Goal: Task Accomplishment & Management: Use online tool/utility

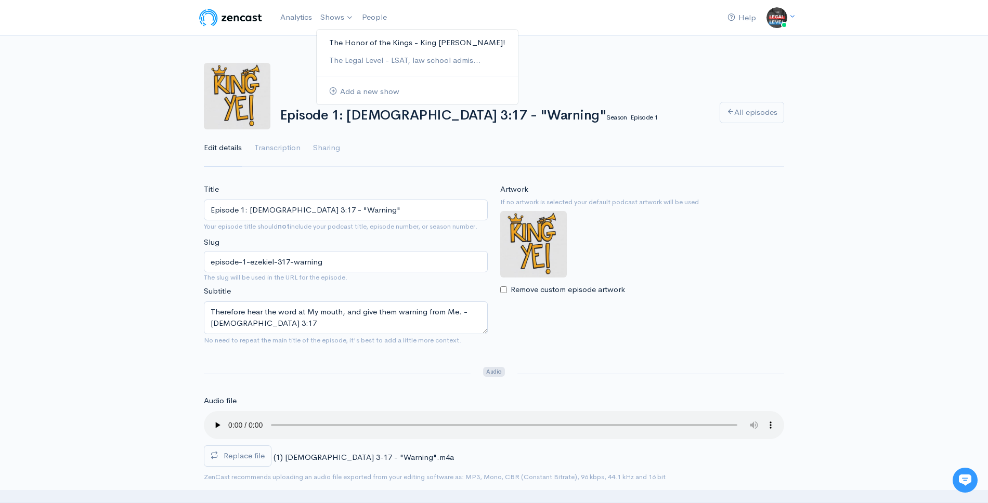
click at [332, 47] on link "The Honor of the Kings - King [PERSON_NAME]!" at bounding box center [417, 43] width 201 height 18
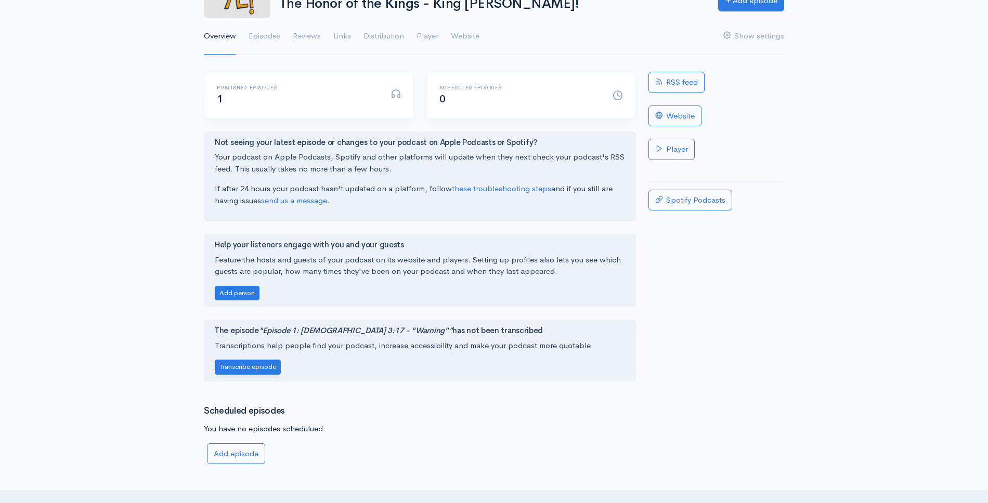
scroll to position [107, 0]
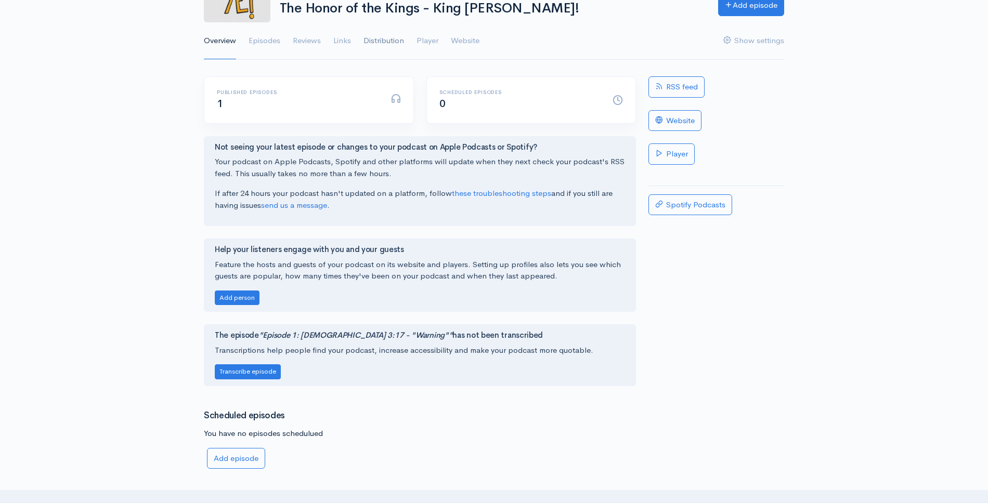
click at [379, 38] on link "Distribution" at bounding box center [383, 40] width 41 height 37
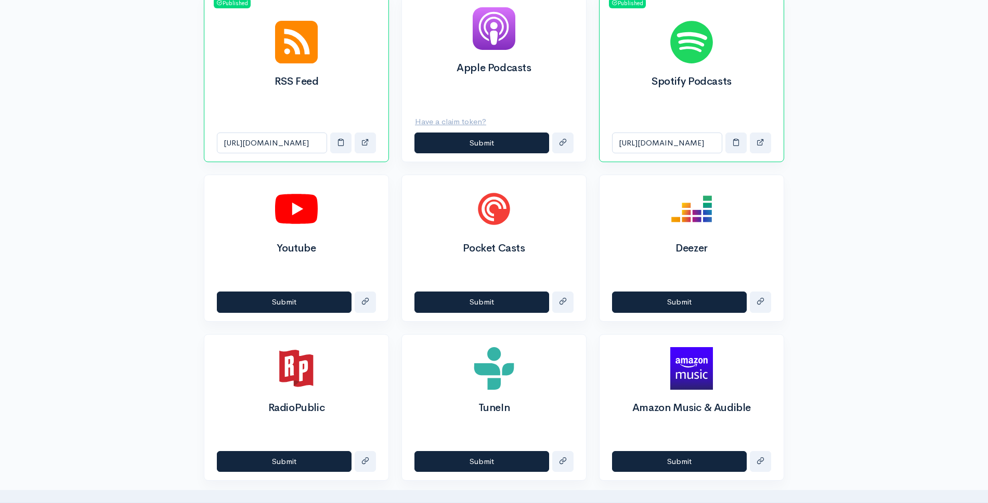
scroll to position [398, 0]
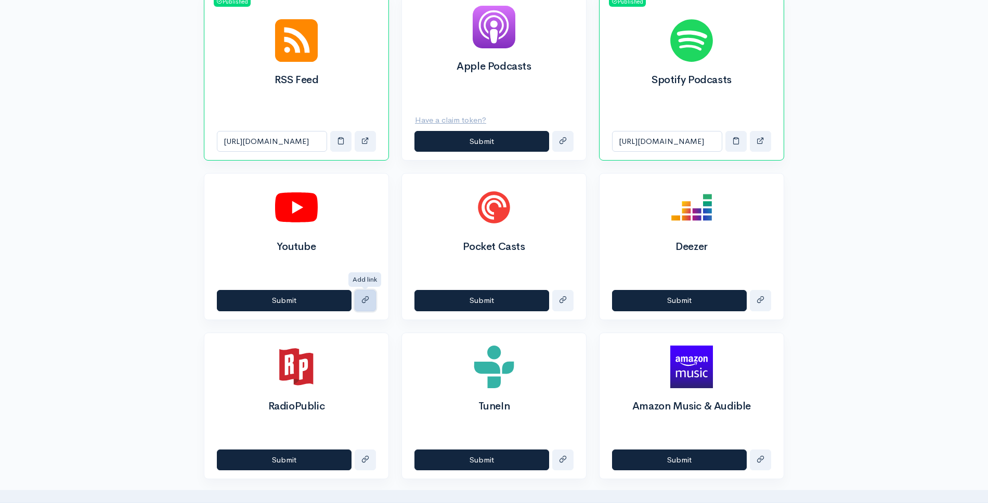
click at [357, 300] on button "submit" at bounding box center [364, 300] width 21 height 21
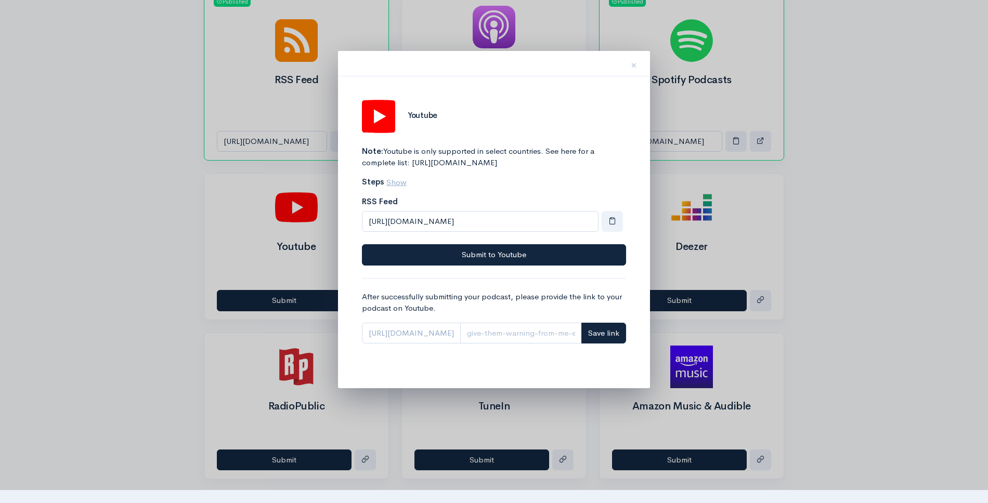
click at [458, 344] on span "https://www.youtube.com/playlist?list=" at bounding box center [411, 333] width 99 height 21
click at [461, 344] on span "https://www.youtube.com/playlist?list=" at bounding box center [411, 333] width 99 height 21
click at [535, 344] on input "Link" at bounding box center [521, 333] width 122 height 21
paste input "https://www.youtube.com/playlist?list=PLFut16y0Lp_7sALitAKdztO0s7Eji086_"
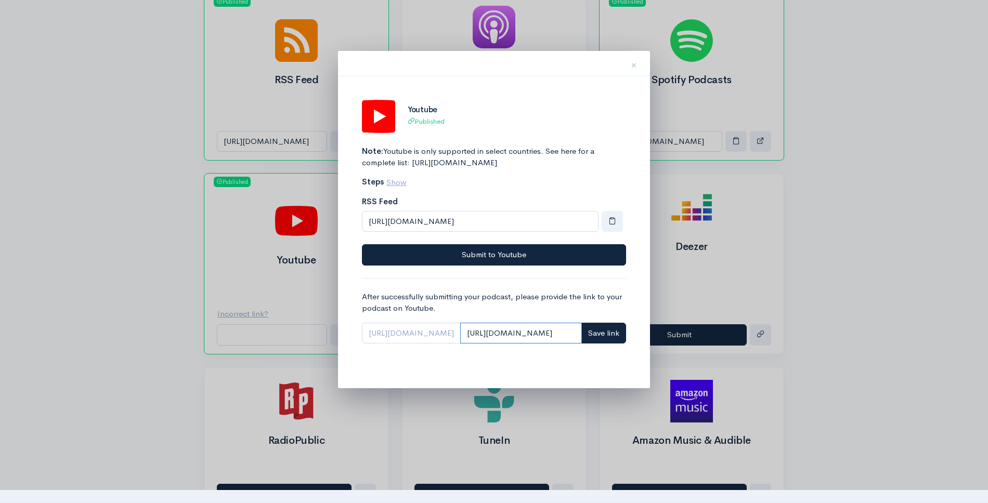
scroll to position [0, 228]
type input "https://www.youtube.com/playlist?list=PLFut16y0Lp_7sALitAKdztO0s7Eji086_"
click at [594, 338] on span "Save link" at bounding box center [603, 333] width 31 height 10
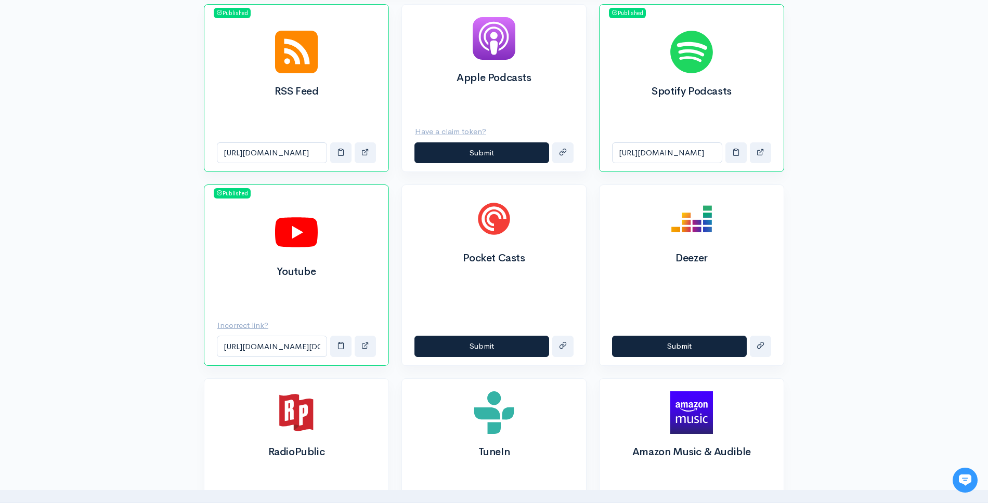
scroll to position [388, 0]
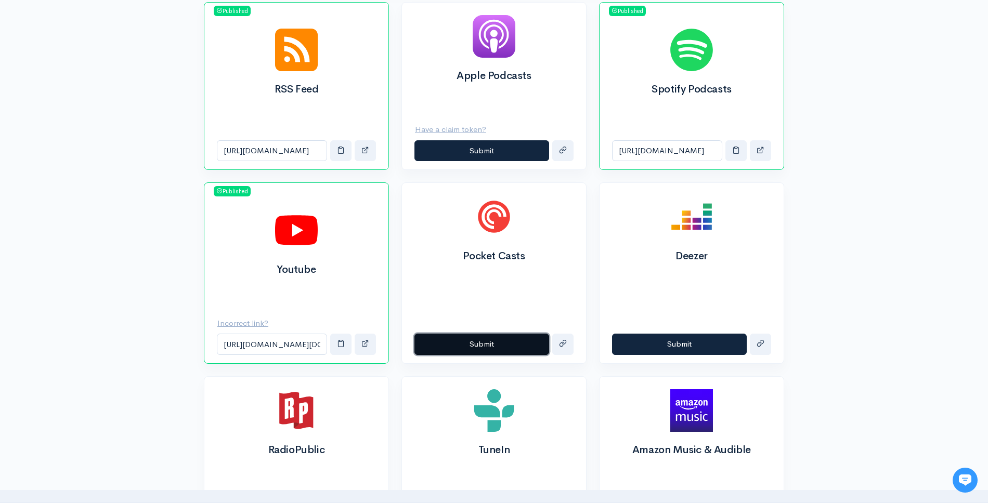
click at [502, 345] on button "Submit" at bounding box center [481, 344] width 135 height 21
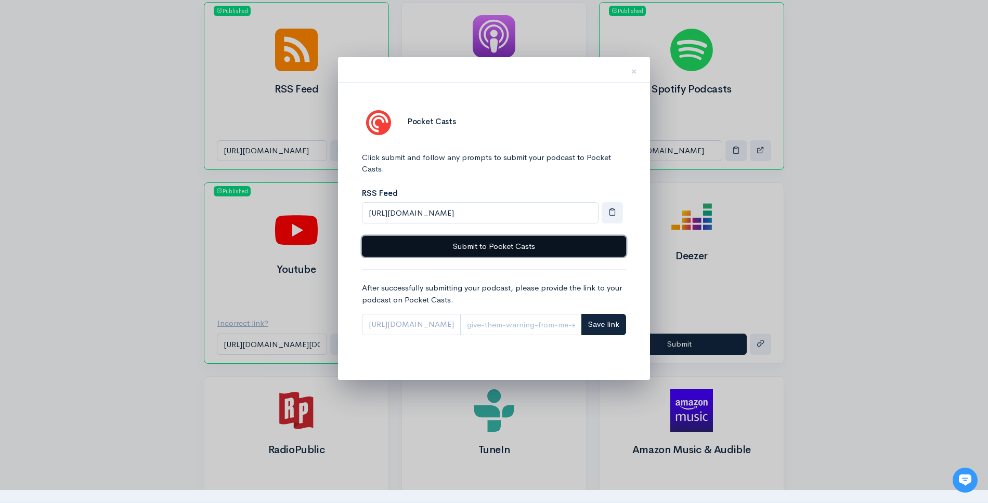
click at [537, 250] on button "Submit to Pocket Casts" at bounding box center [494, 246] width 264 height 21
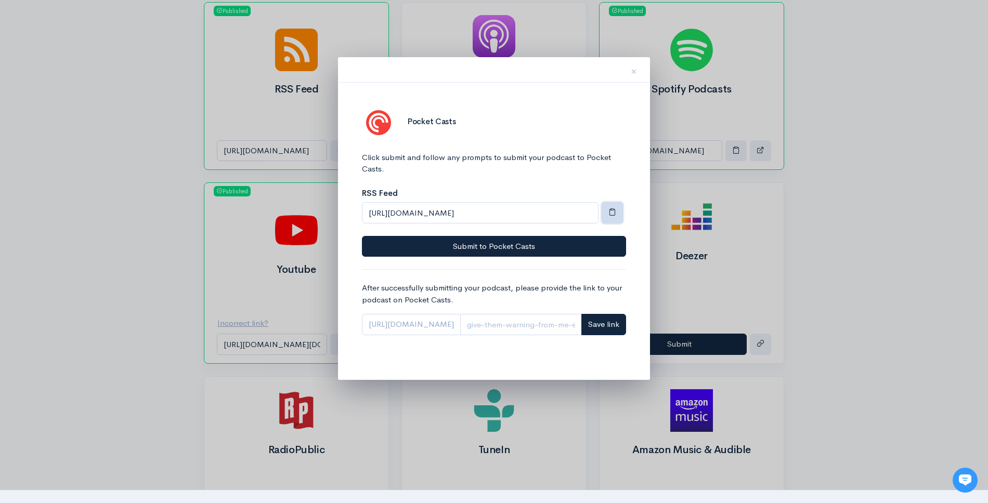
click at [608, 213] on span "button" at bounding box center [612, 212] width 8 height 8
click at [634, 72] on span "×" at bounding box center [633, 71] width 6 height 15
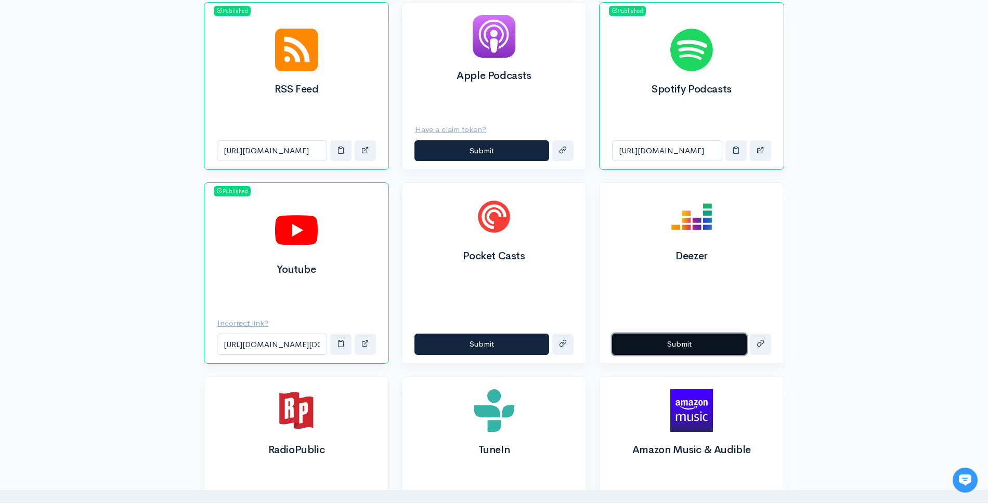
click at [662, 347] on button "Submit" at bounding box center [679, 344] width 135 height 21
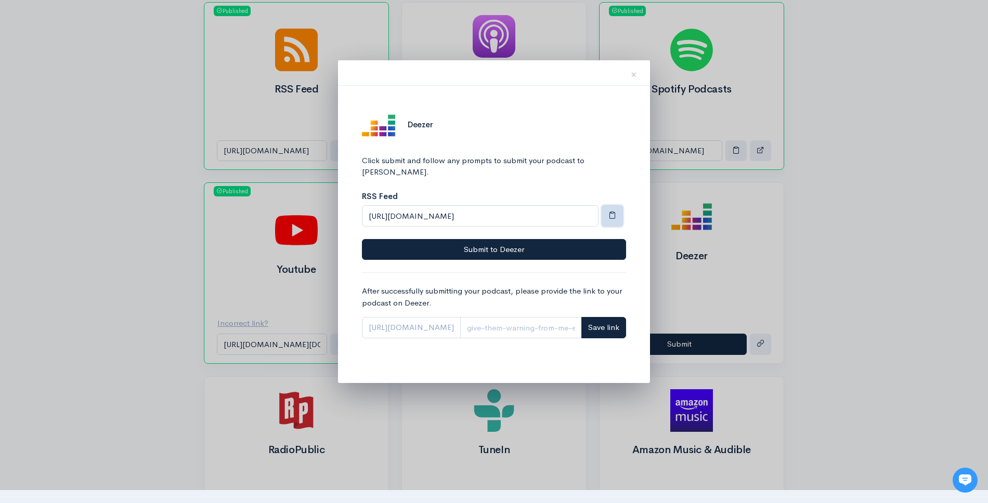
click at [609, 211] on span "button" at bounding box center [612, 215] width 8 height 8
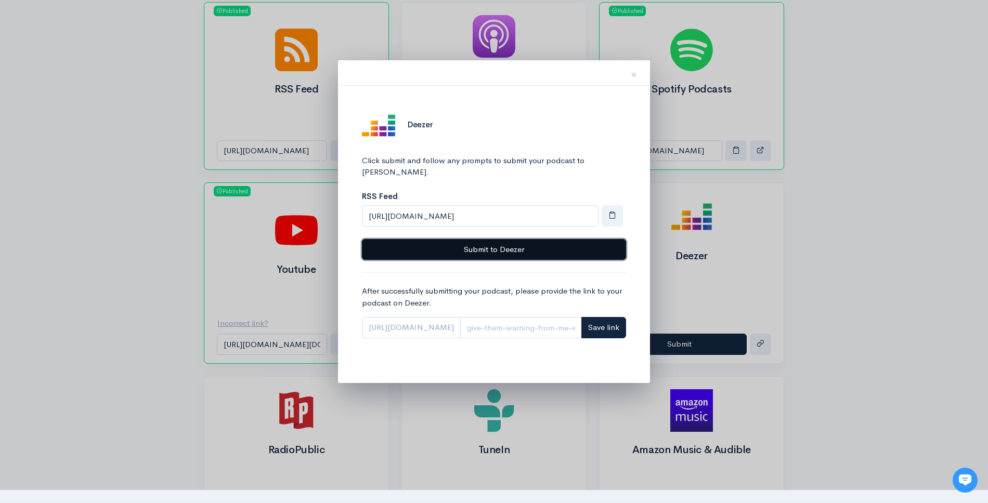
click at [544, 239] on button "Submit to Deezer" at bounding box center [494, 249] width 264 height 21
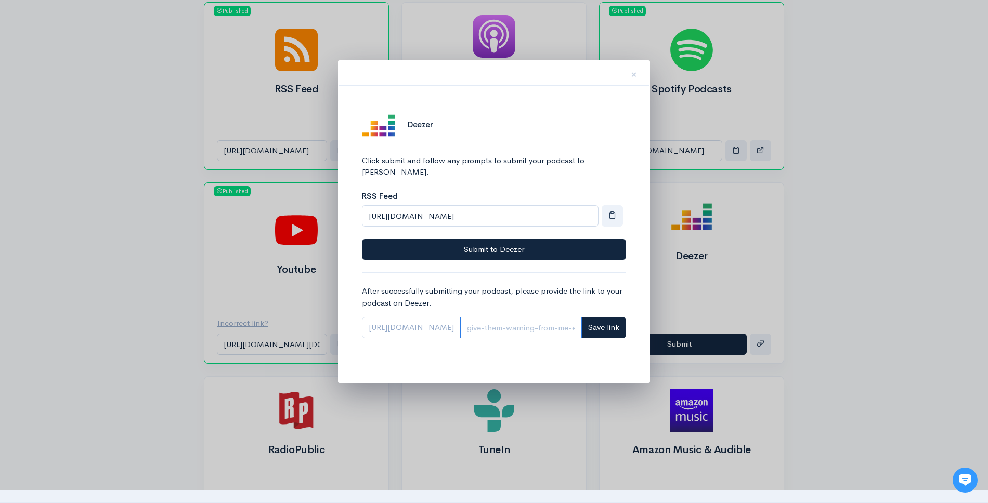
click at [512, 317] on input "Link" at bounding box center [521, 327] width 122 height 21
paste input "https://deezer.com/show/1002235921"
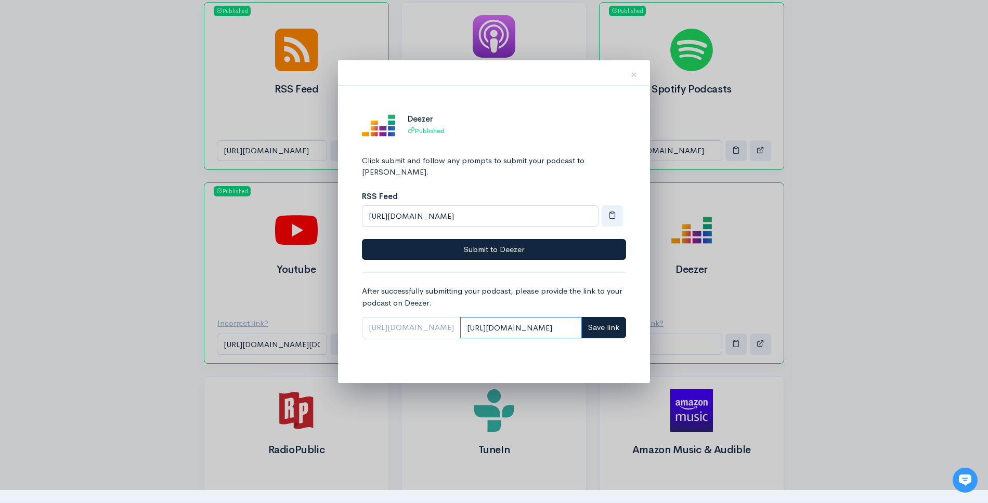
scroll to position [0, 53]
type input "https://deezer.com/show/1002235921"
click at [593, 321] on button "Save link" at bounding box center [603, 327] width 45 height 21
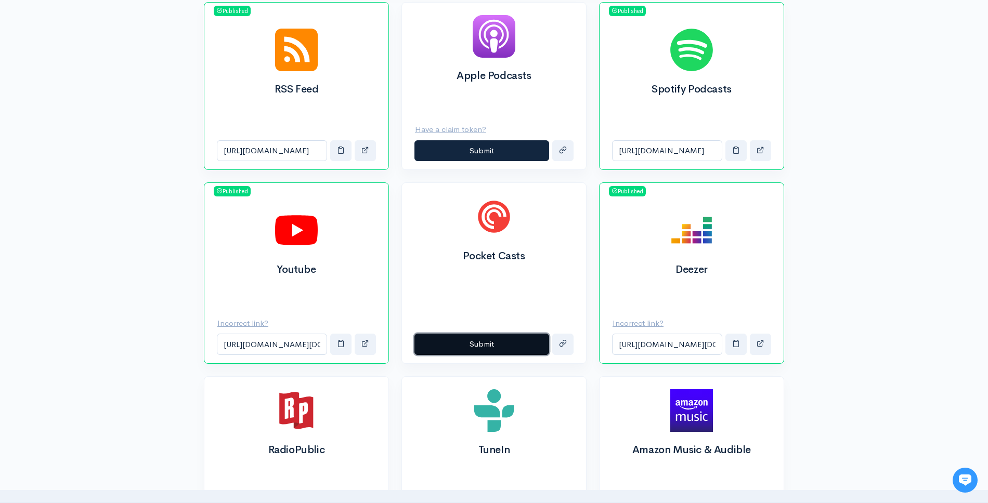
click at [525, 345] on button "Submit" at bounding box center [481, 344] width 135 height 21
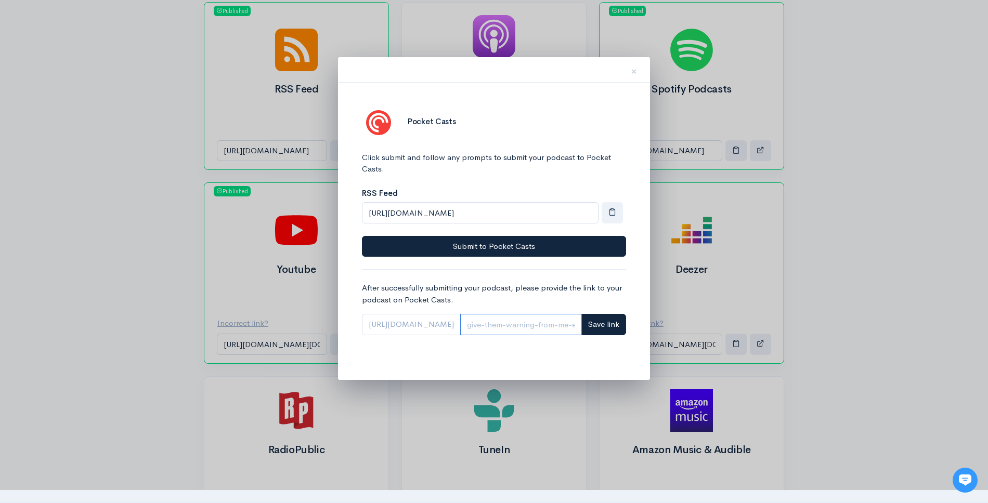
click at [525, 327] on input "Link" at bounding box center [521, 324] width 122 height 21
paste input "https://pca.st/rxa2ersl"
type input "https://pca.st/rxa2ersl"
click at [597, 328] on span "Save link" at bounding box center [603, 324] width 31 height 10
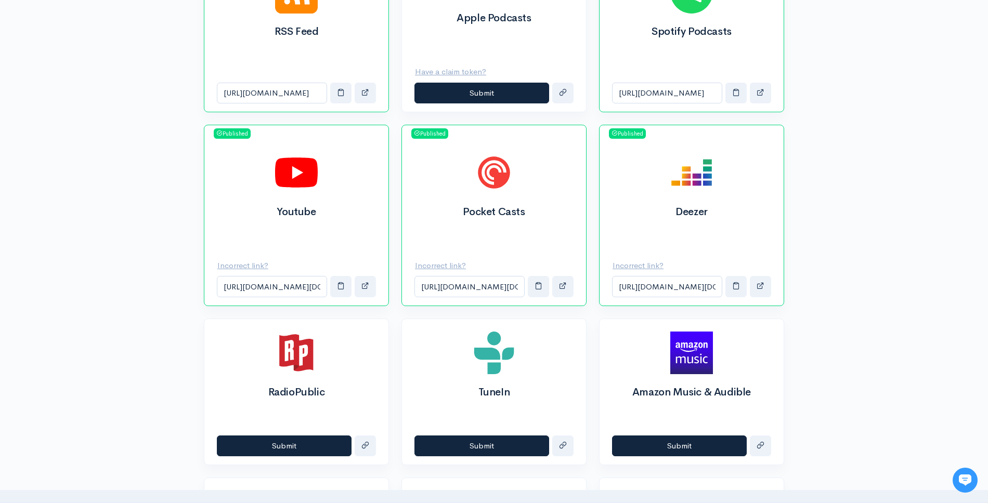
scroll to position [455, 0]
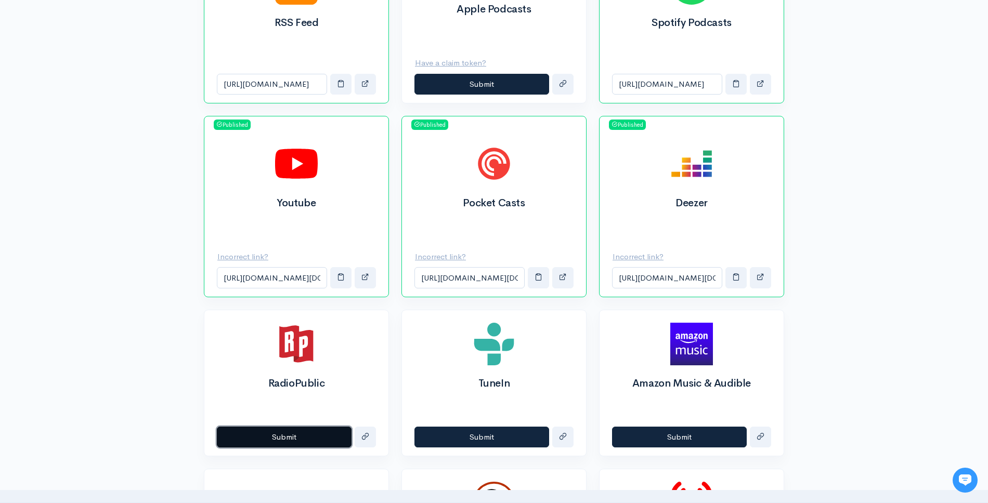
click at [280, 438] on button "Submit" at bounding box center [284, 437] width 135 height 21
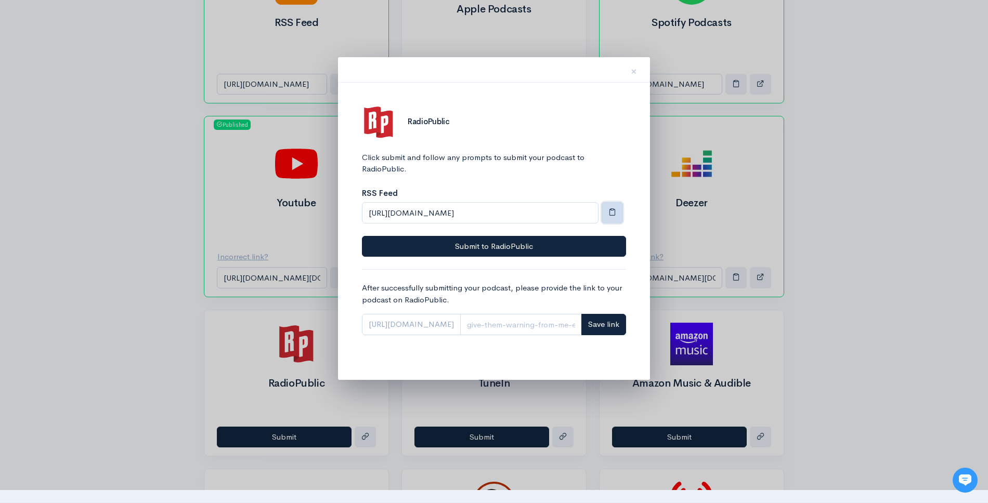
click at [607, 209] on button "button" at bounding box center [611, 212] width 21 height 21
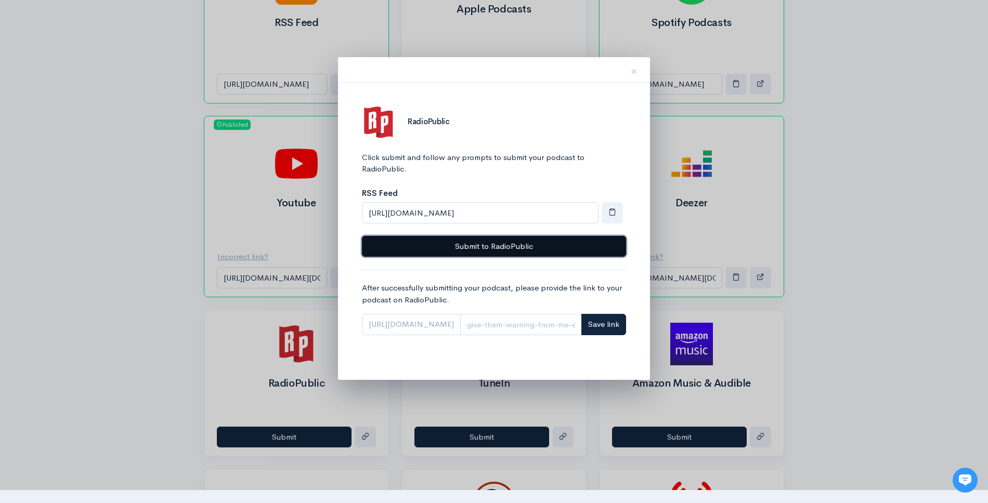
click at [548, 251] on button "Submit to RadioPublic" at bounding box center [494, 246] width 264 height 21
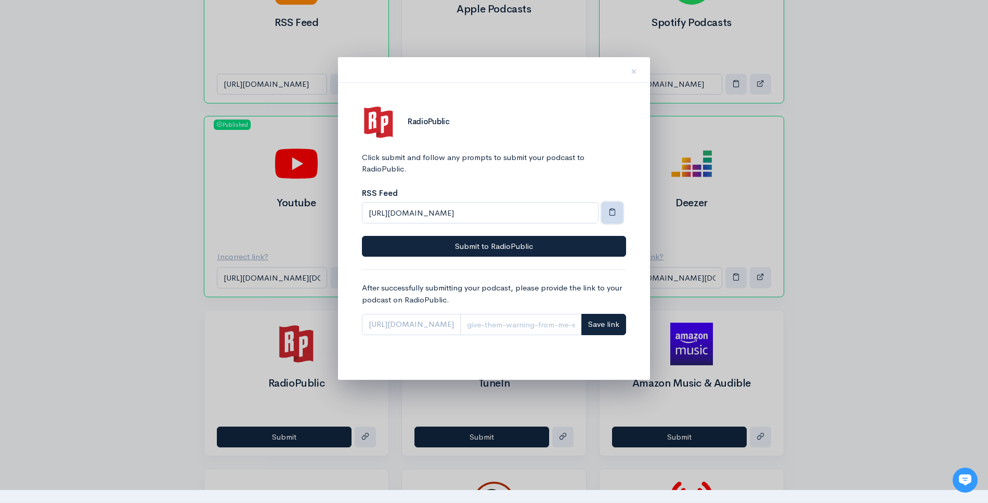
click at [608, 215] on span "button" at bounding box center [612, 212] width 8 height 8
click at [638, 72] on button "×" at bounding box center [633, 70] width 31 height 33
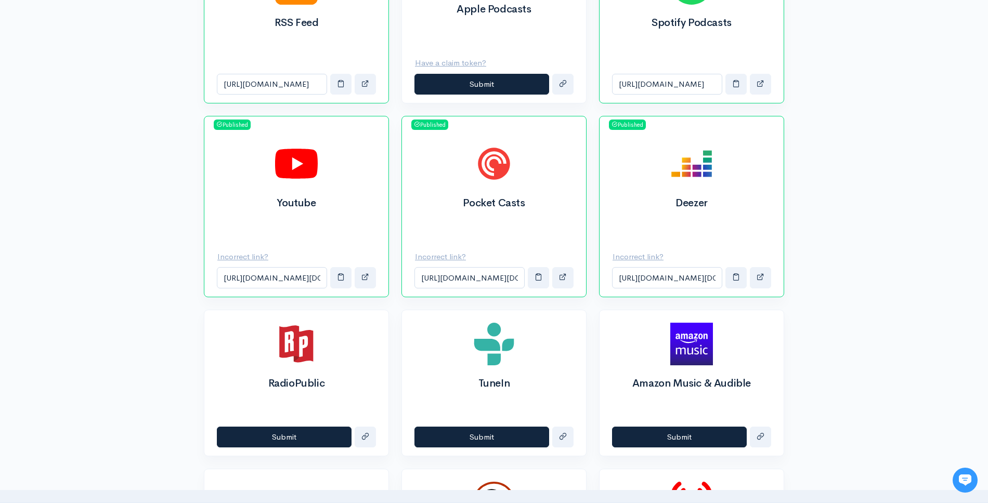
click at [503, 448] on div "Submit" at bounding box center [494, 437] width 184 height 38
click at [503, 444] on button "Submit" at bounding box center [481, 437] width 135 height 21
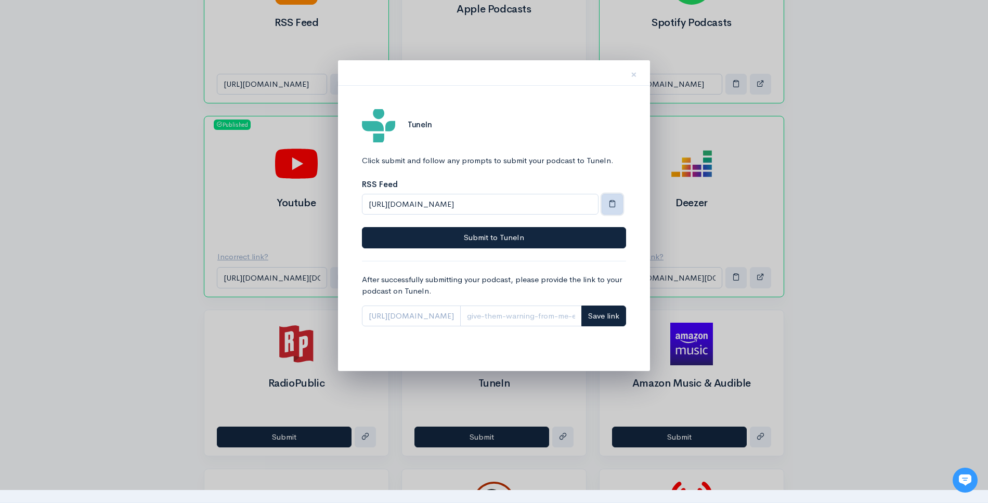
click at [603, 209] on button "button" at bounding box center [611, 204] width 21 height 21
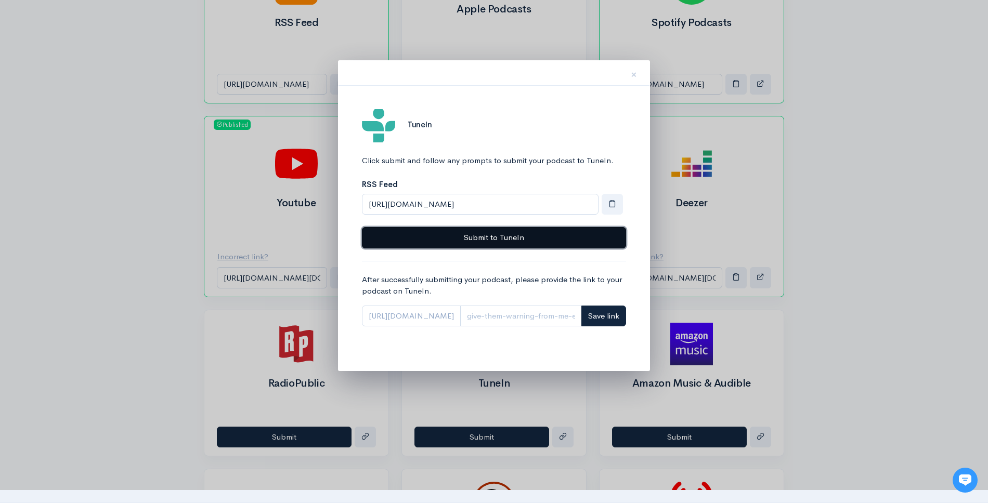
click at [572, 244] on button "Submit to TuneIn" at bounding box center [494, 237] width 264 height 21
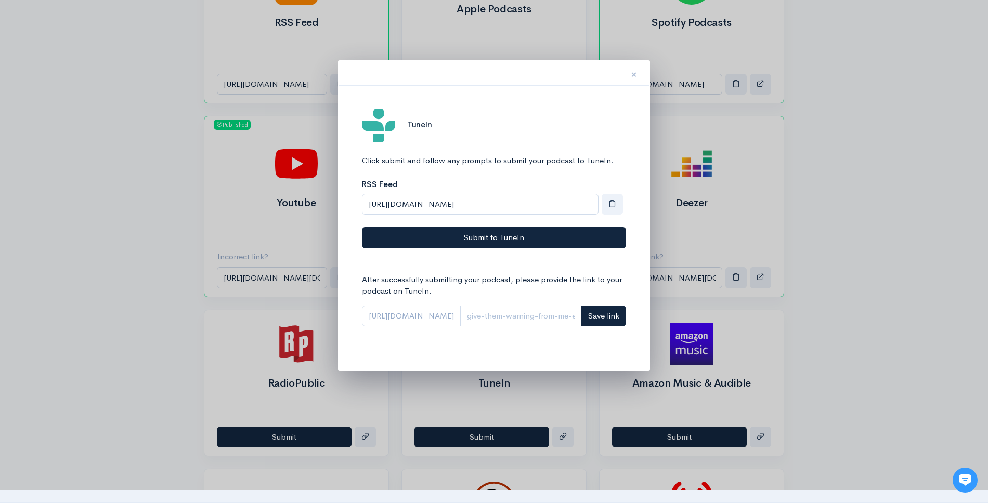
click at [636, 76] on span "×" at bounding box center [633, 74] width 6 height 15
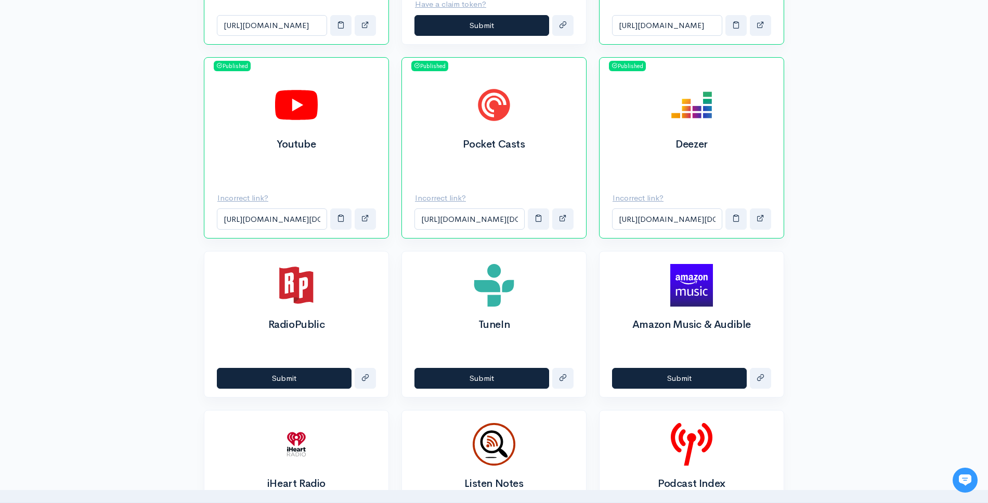
scroll to position [520, 0]
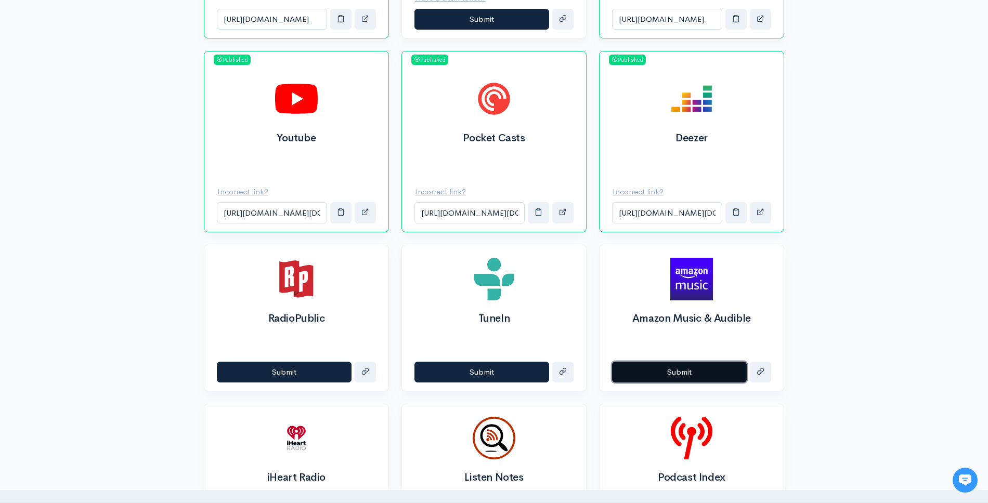
click at [666, 367] on button "Submit" at bounding box center [679, 372] width 135 height 21
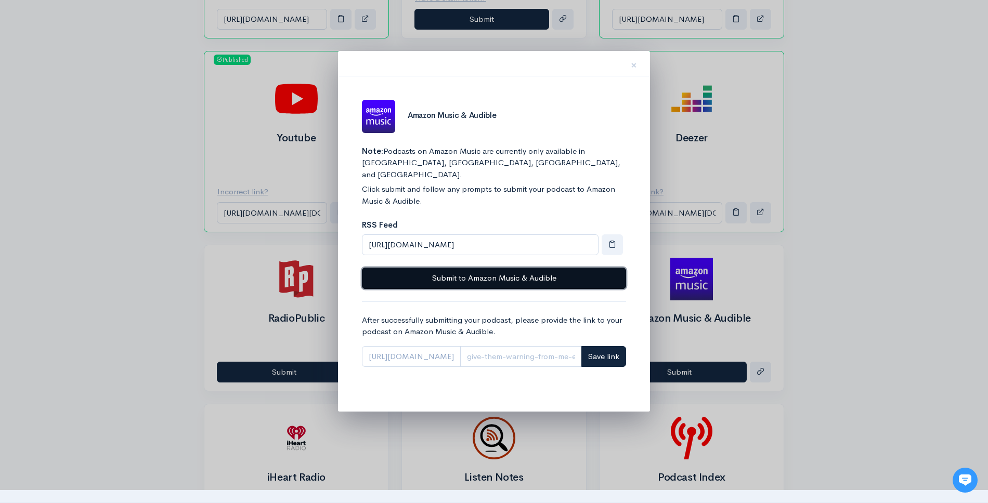
click at [532, 272] on button "Submit to Amazon Music & Audible" at bounding box center [494, 278] width 264 height 21
click at [590, 268] on button "Submit to Amazon Music & Audible" at bounding box center [494, 278] width 264 height 21
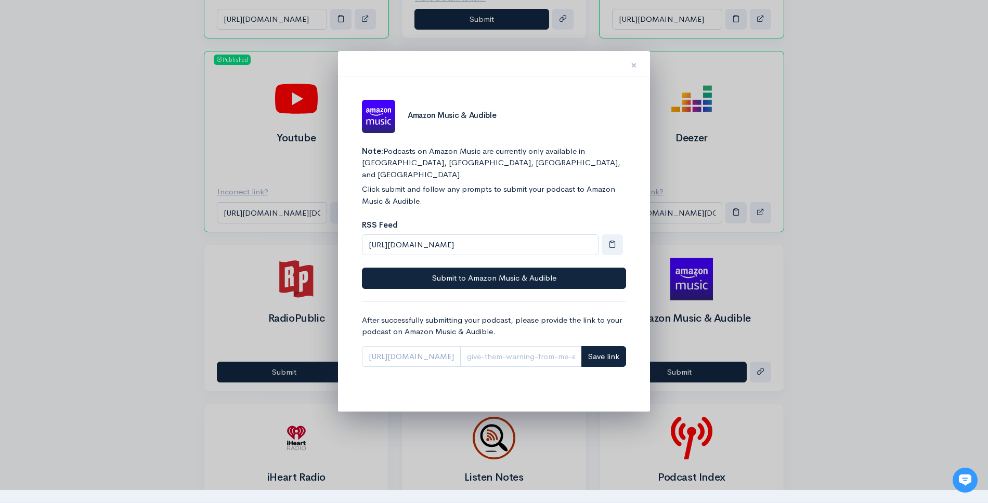
click at [636, 62] on span "×" at bounding box center [633, 65] width 6 height 15
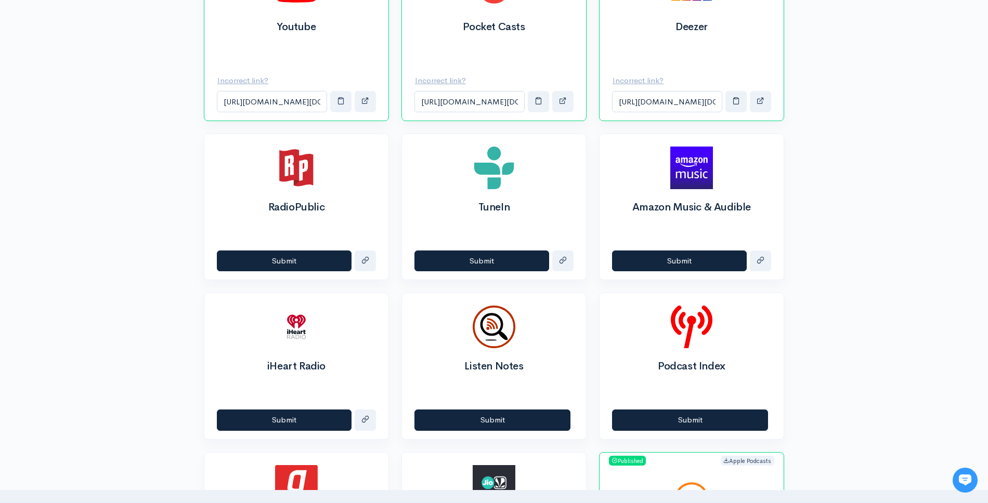
scroll to position [634, 0]
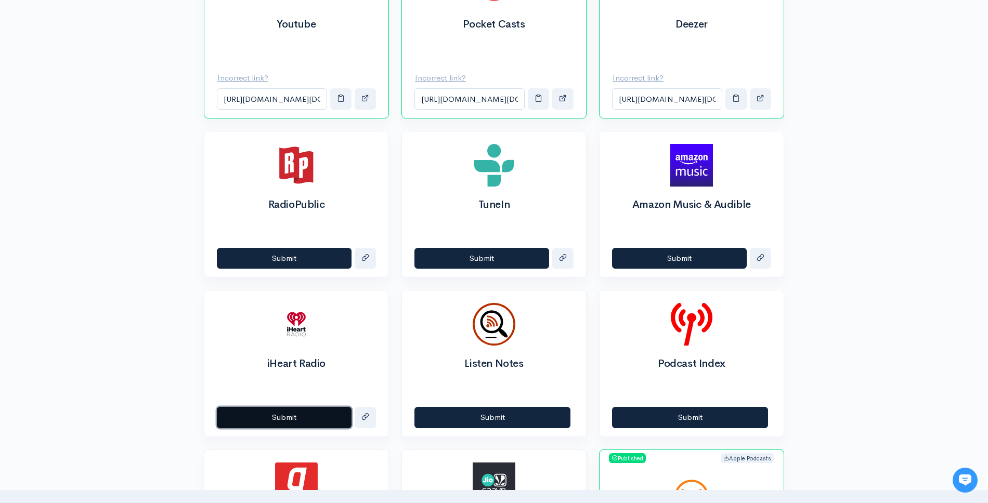
click at [294, 415] on button "Submit" at bounding box center [284, 417] width 135 height 21
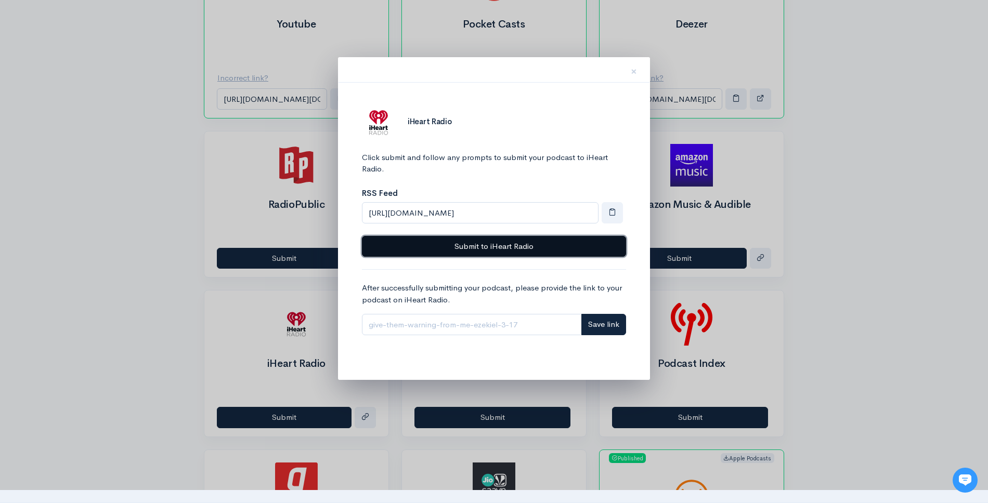
click at [537, 249] on button "Submit to iHeart Radio" at bounding box center [494, 246] width 264 height 21
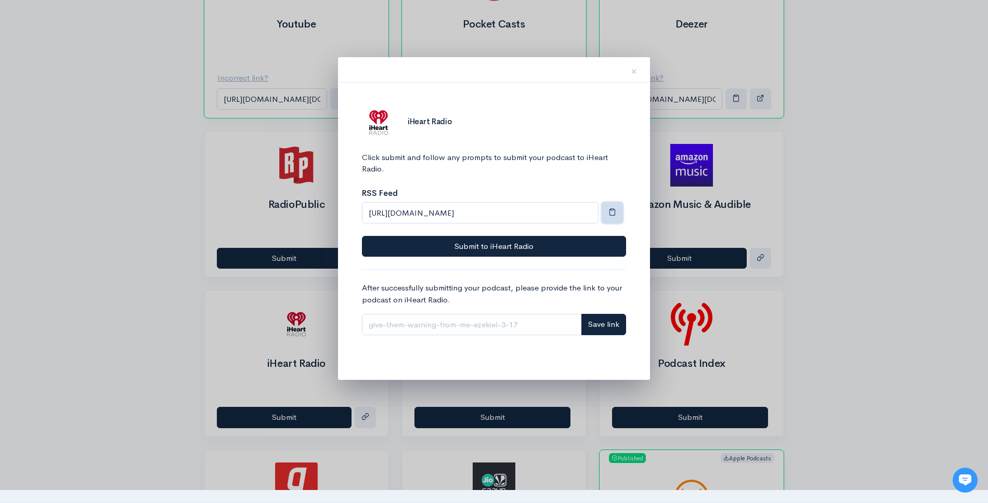
click at [606, 209] on button "button" at bounding box center [611, 212] width 21 height 21
click at [616, 215] on button "button" at bounding box center [611, 212] width 21 height 21
drag, startPoint x: 938, startPoint y: 167, endPoint x: 944, endPoint y: 166, distance: 5.7
click at [938, 166] on div at bounding box center [494, 251] width 988 height 503
click at [632, 69] on span "×" at bounding box center [633, 71] width 6 height 15
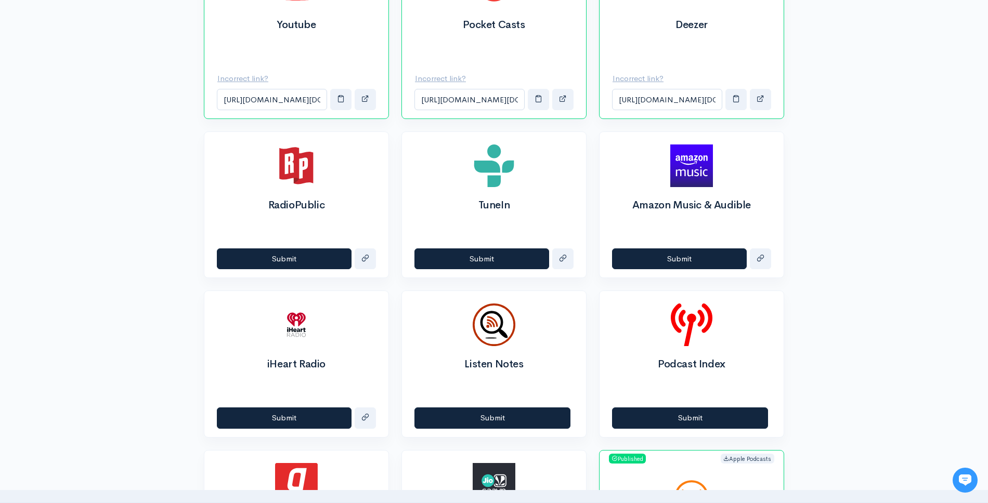
scroll to position [635, 0]
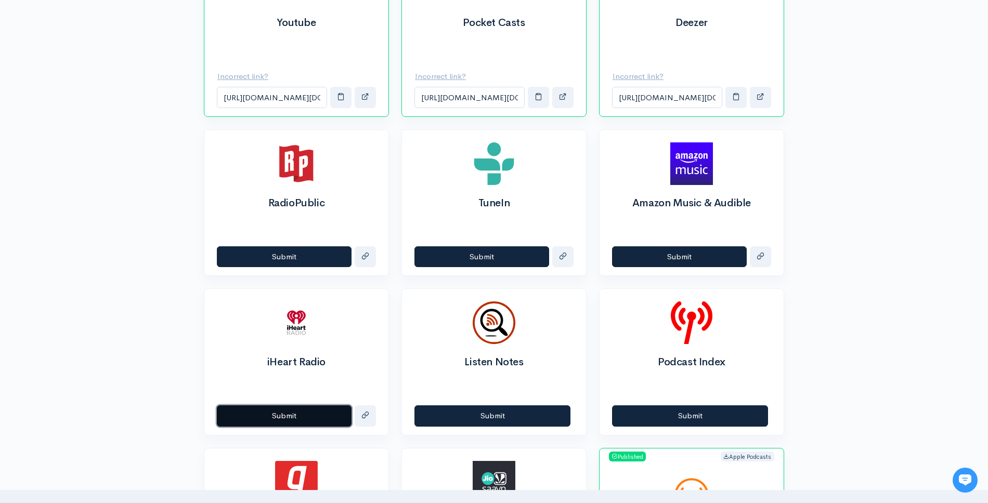
click at [300, 423] on button "Submit" at bounding box center [284, 415] width 135 height 21
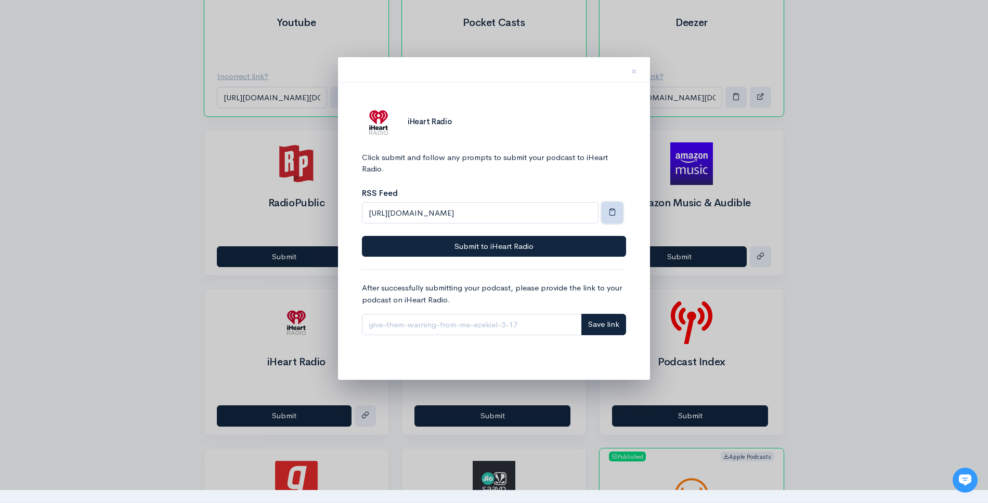
click at [606, 215] on button "button" at bounding box center [611, 212] width 21 height 21
click at [393, 324] on input "Link" at bounding box center [472, 324] width 220 height 21
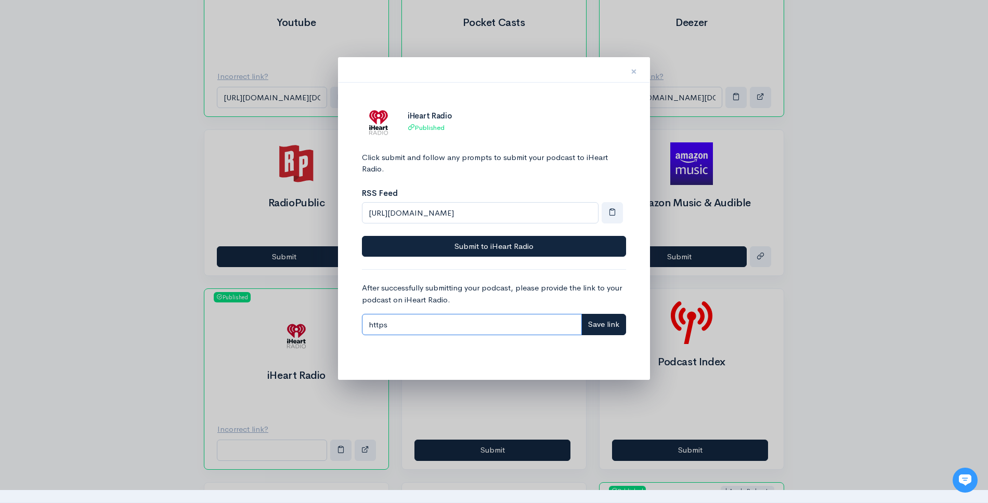
type input "https"
click at [641, 79] on button "×" at bounding box center [633, 70] width 31 height 33
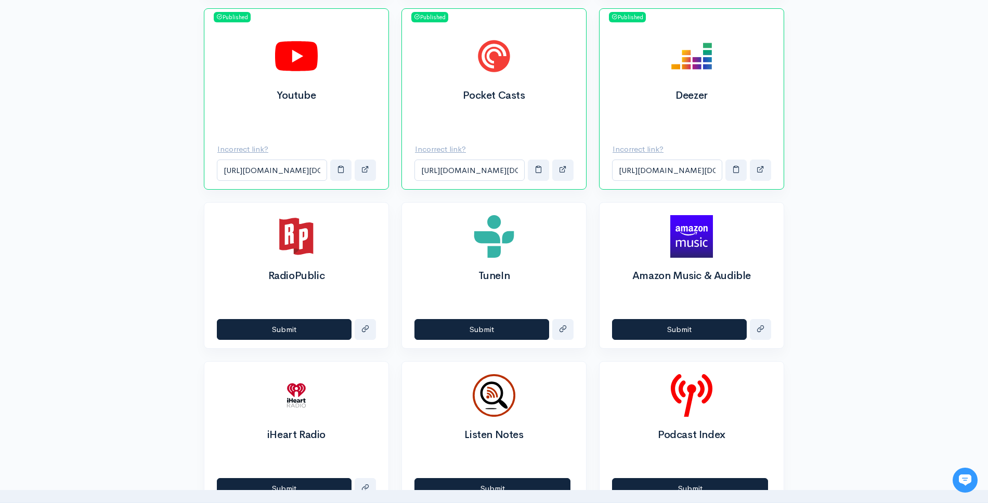
scroll to position [545, 0]
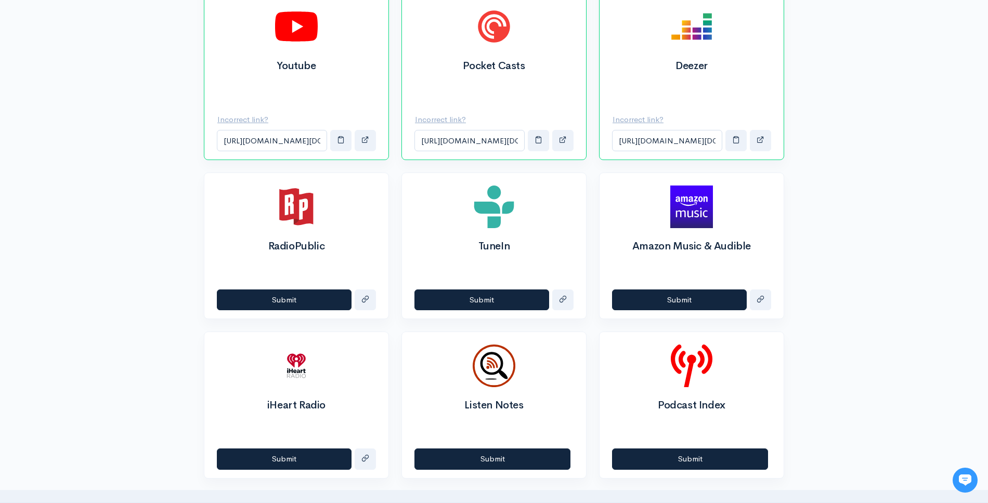
scroll to position [594, 0]
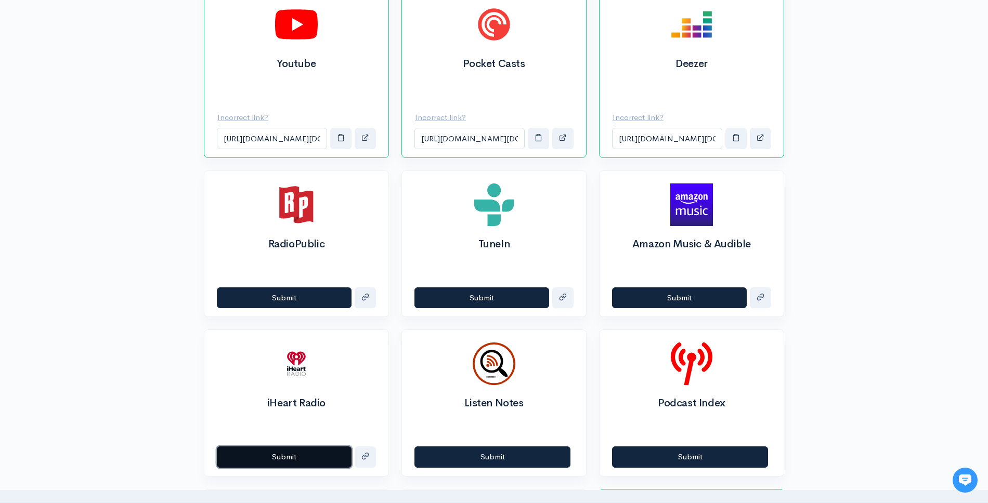
click at [322, 462] on button "Submit" at bounding box center [284, 456] width 135 height 21
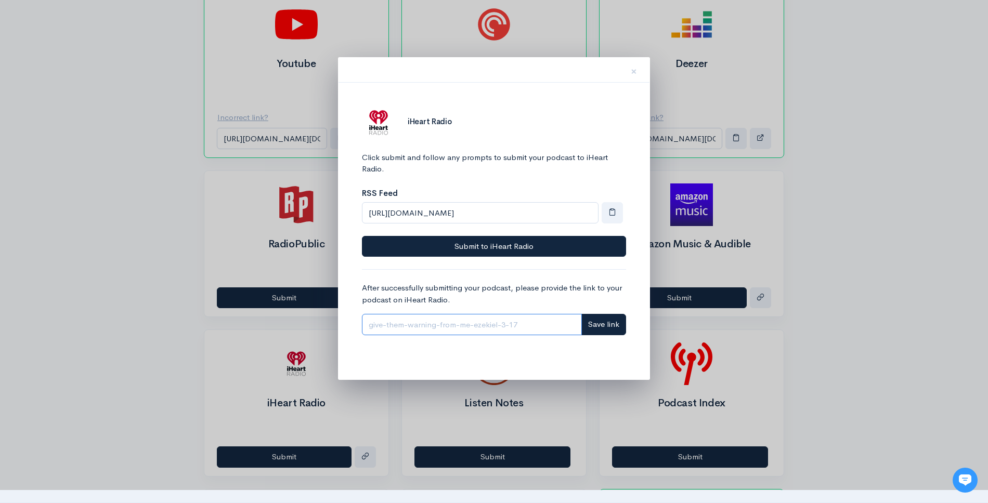
click at [431, 327] on input "Link" at bounding box center [472, 324] width 220 height 21
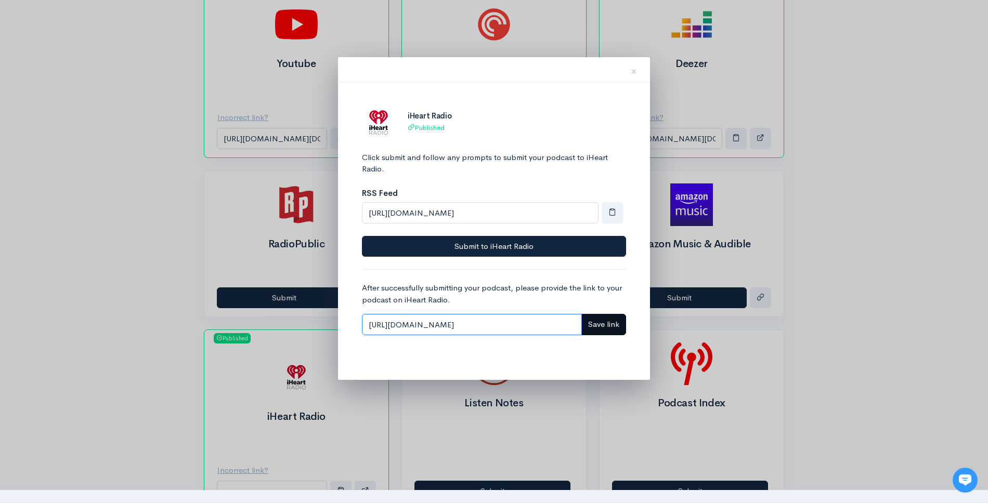
type input "https://iheart.com/podcast/296773063"
click at [593, 323] on span "Save link" at bounding box center [603, 324] width 31 height 10
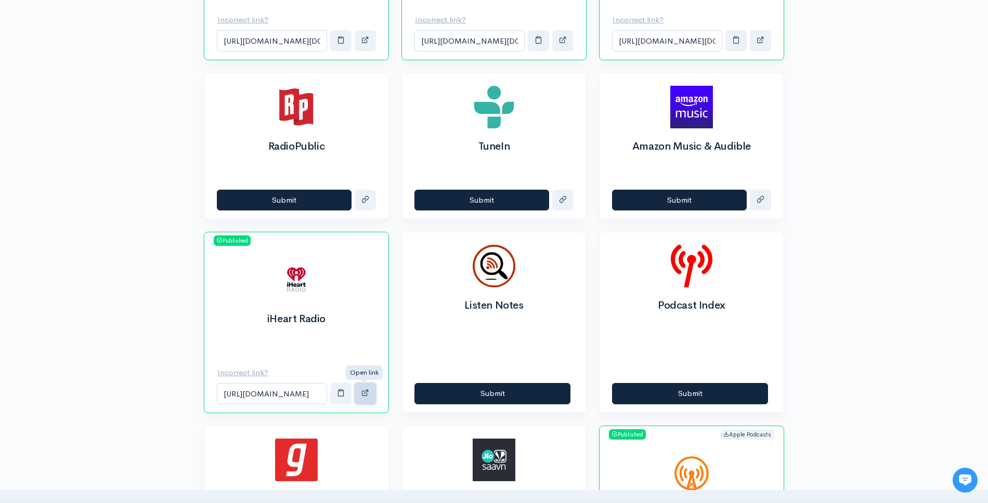
click at [360, 392] on button "button" at bounding box center [364, 393] width 21 height 21
click at [283, 389] on input "https://iheart.com/podcast/ https://iheart.com/podcast/296773063" at bounding box center [272, 393] width 110 height 21
click at [242, 372] on u "Incorrect link?" at bounding box center [242, 372] width 51 height 10
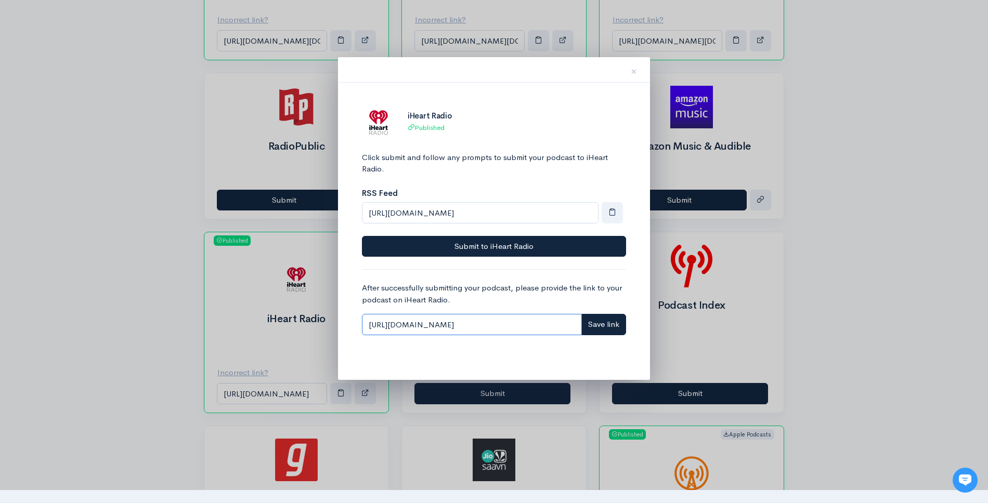
click at [413, 325] on input "https://iheart.com/podcast/296773063" at bounding box center [472, 324] width 220 height 21
paste input "/"
type input "https://iheart.com/podcast/ https://iheart.com/podcast/296773063"
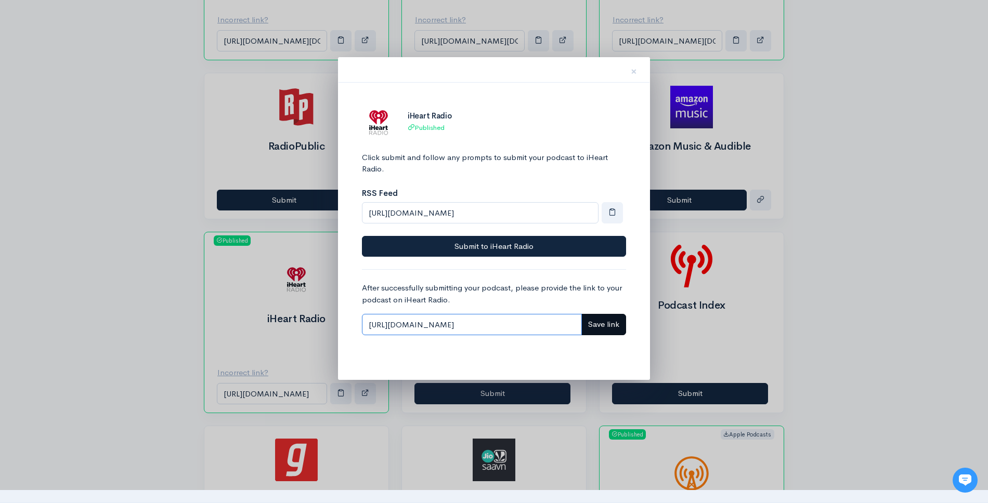
type input "https://iheart.com/podcast/296773063/"
click at [615, 315] on button "Save link" at bounding box center [603, 324] width 45 height 21
type input "https://iheart.com/podcast/ https://iheart.com/podcast/296773063"
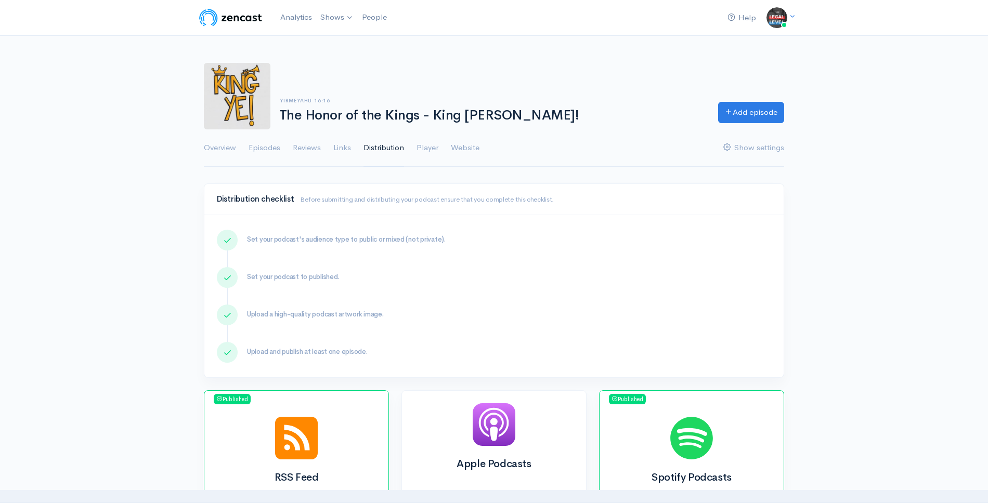
scroll to position [692, 0]
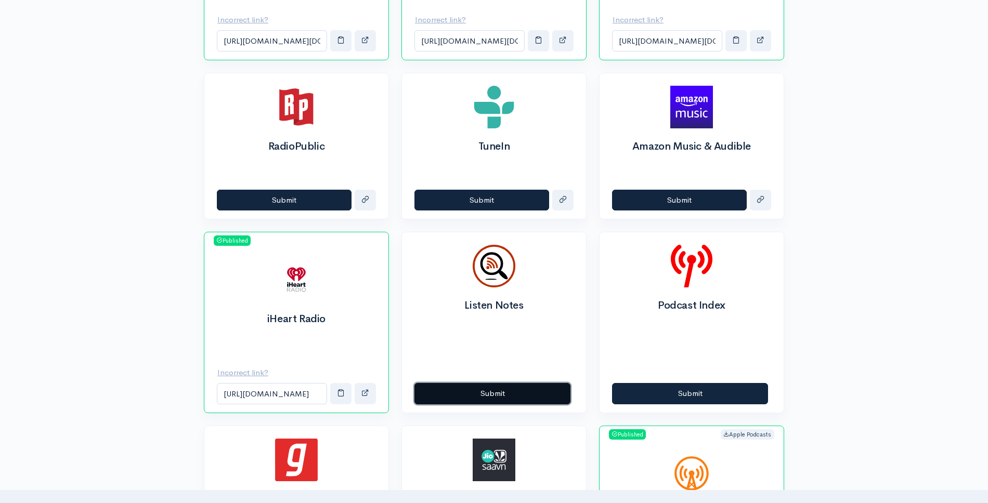
click at [516, 395] on button "Submit" at bounding box center [492, 393] width 156 height 21
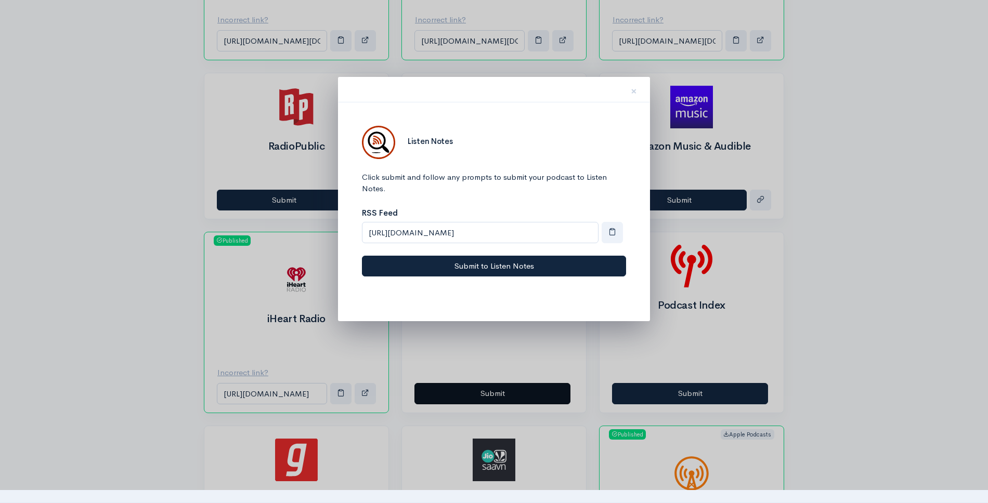
scroll to position [0, 0]
click at [608, 232] on span "button" at bounding box center [612, 232] width 8 height 8
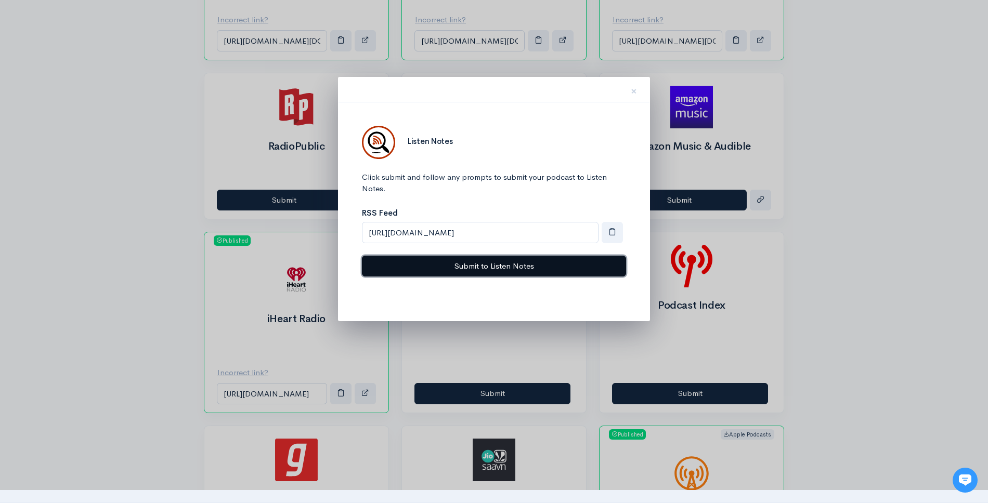
click at [545, 267] on button "Submit to Listen Notes" at bounding box center [494, 266] width 264 height 21
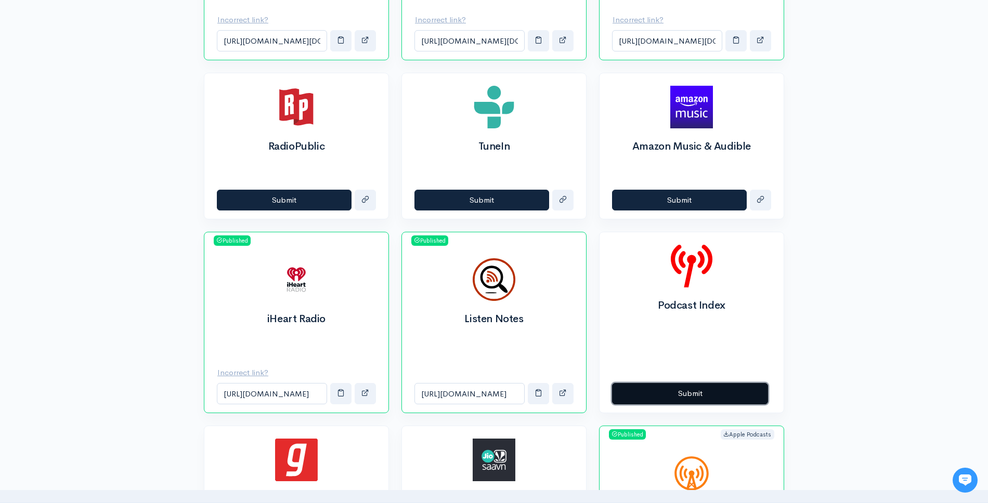
click at [686, 392] on button "Submit" at bounding box center [690, 393] width 156 height 21
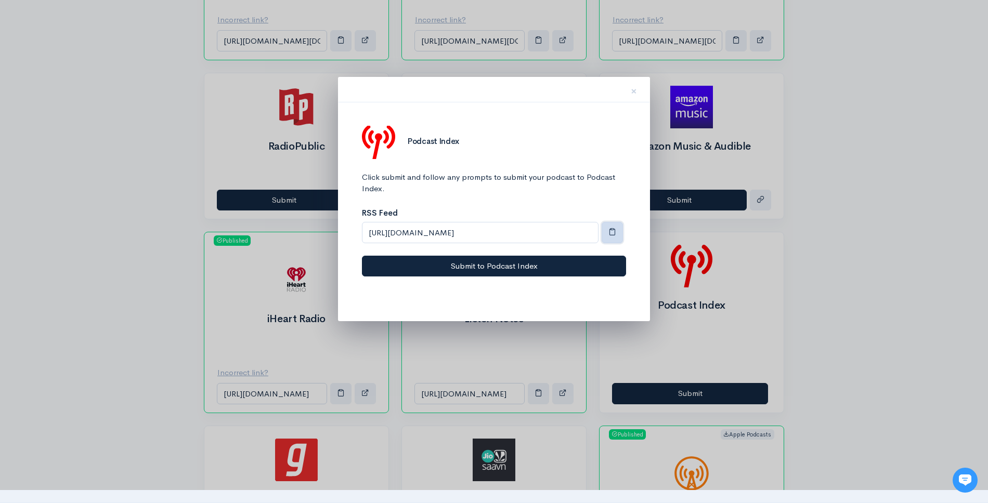
click at [616, 236] on button "button" at bounding box center [611, 232] width 21 height 21
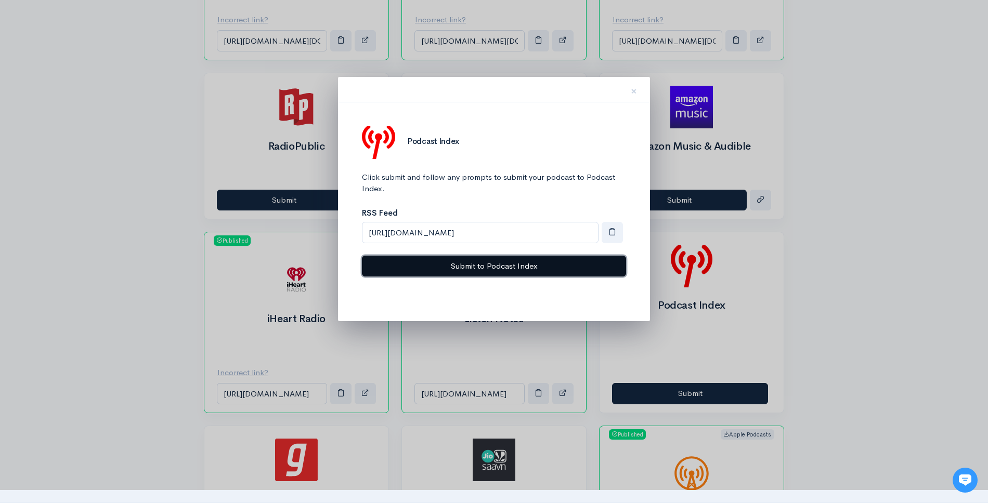
click at [582, 265] on button "Submit to Podcast Index" at bounding box center [494, 266] width 264 height 21
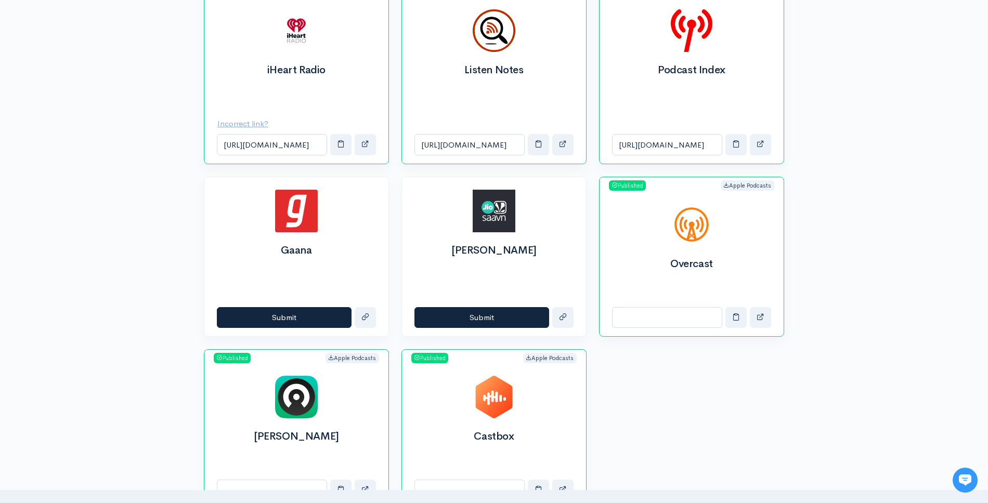
scroll to position [946, 0]
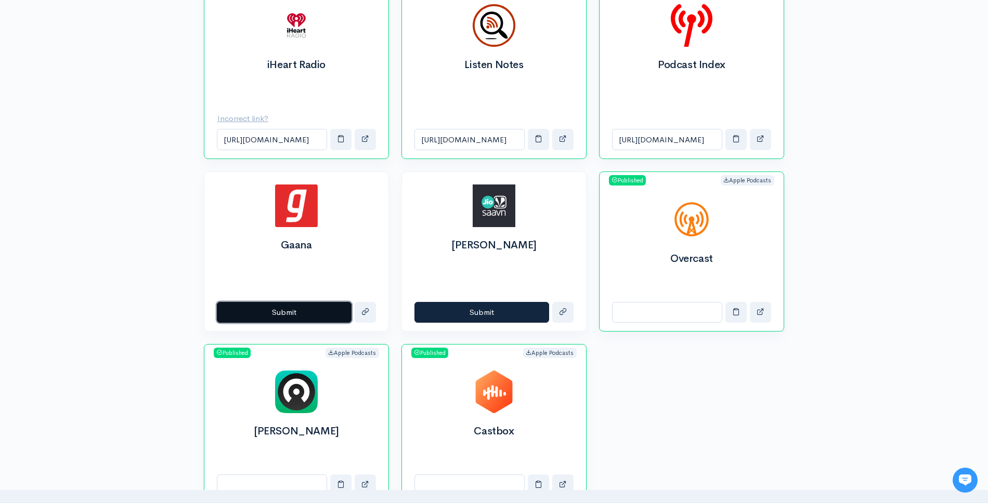
click at [303, 308] on button "Submit" at bounding box center [284, 312] width 135 height 21
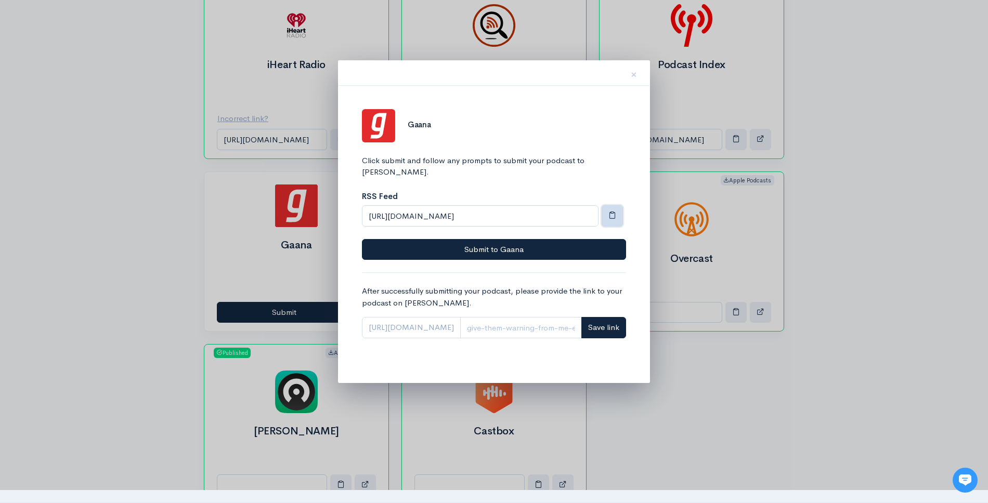
click at [604, 206] on button "button" at bounding box center [611, 215] width 21 height 21
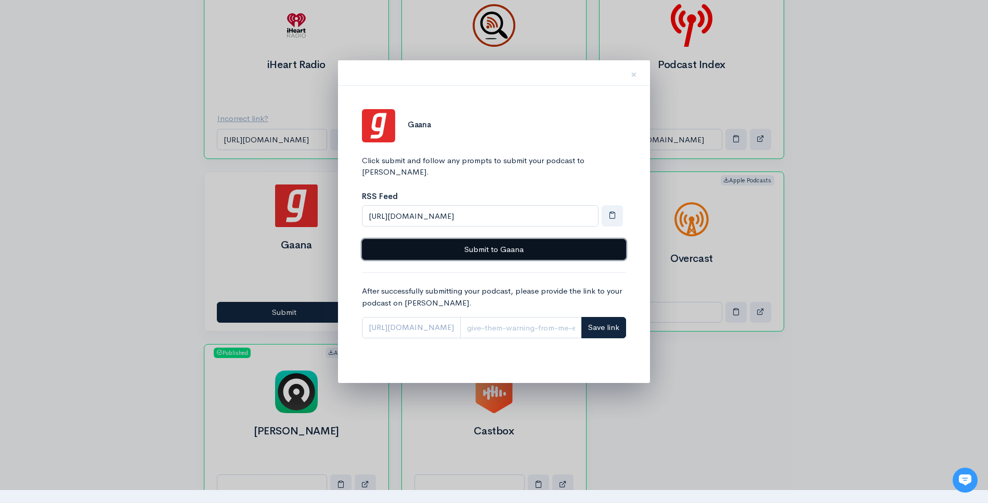
click at [534, 243] on button "Submit to Gaana" at bounding box center [494, 249] width 264 height 21
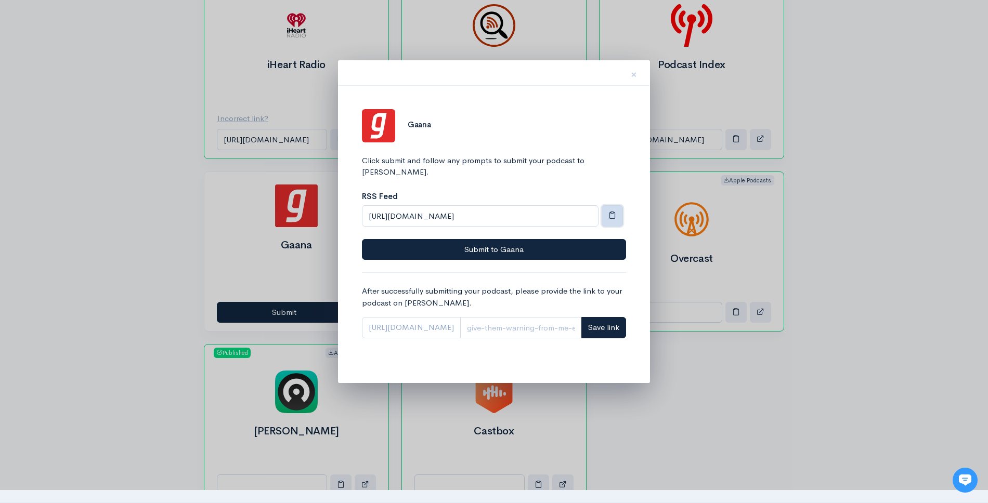
click at [610, 211] on span "button" at bounding box center [612, 215] width 8 height 8
click at [634, 72] on span "×" at bounding box center [633, 74] width 6 height 15
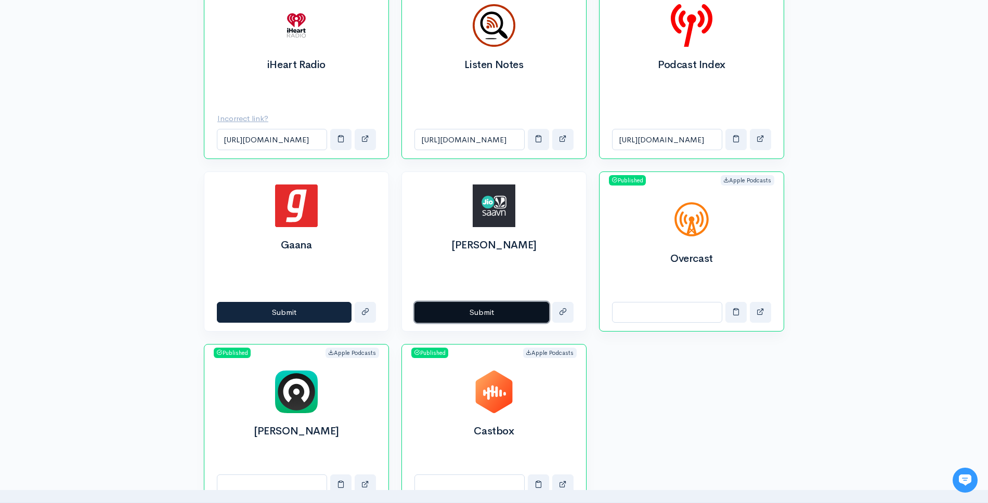
click at [495, 315] on button "Submit" at bounding box center [481, 312] width 135 height 21
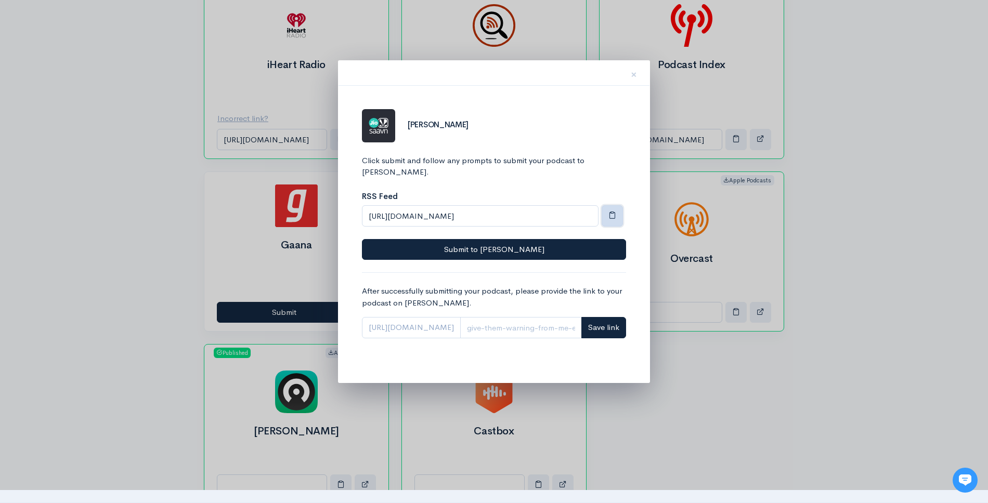
click at [606, 205] on button "button" at bounding box center [611, 215] width 21 height 21
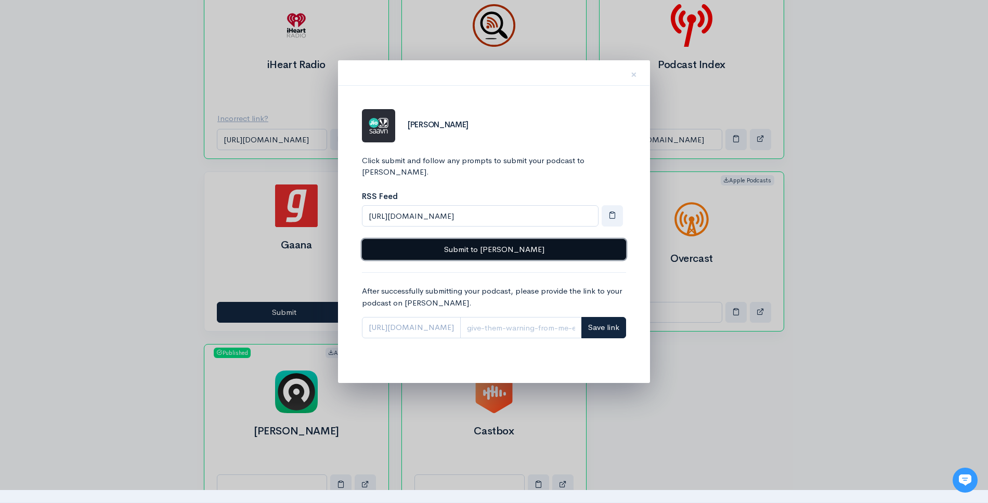
click at [542, 239] on button "Submit to Jio Saavn" at bounding box center [494, 249] width 264 height 21
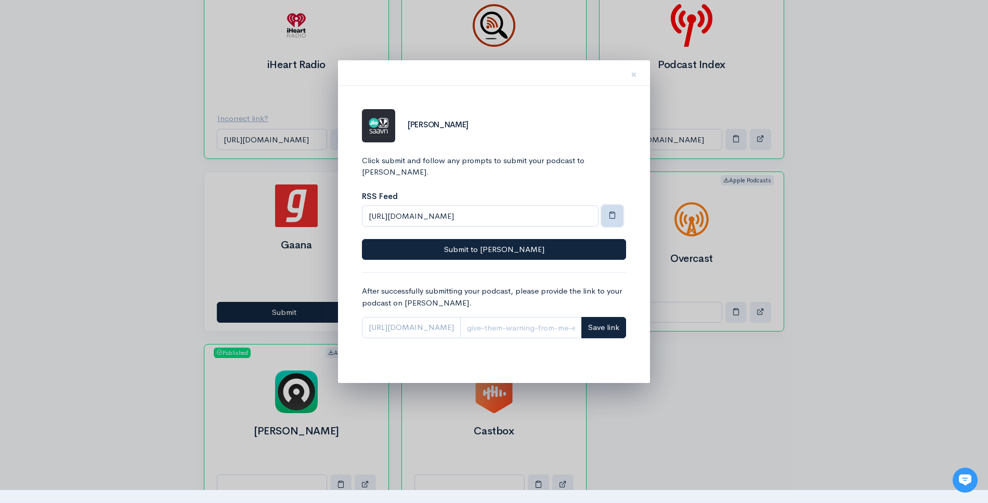
click at [619, 207] on button "button" at bounding box center [611, 215] width 21 height 21
click at [633, 78] on span "×" at bounding box center [633, 74] width 6 height 15
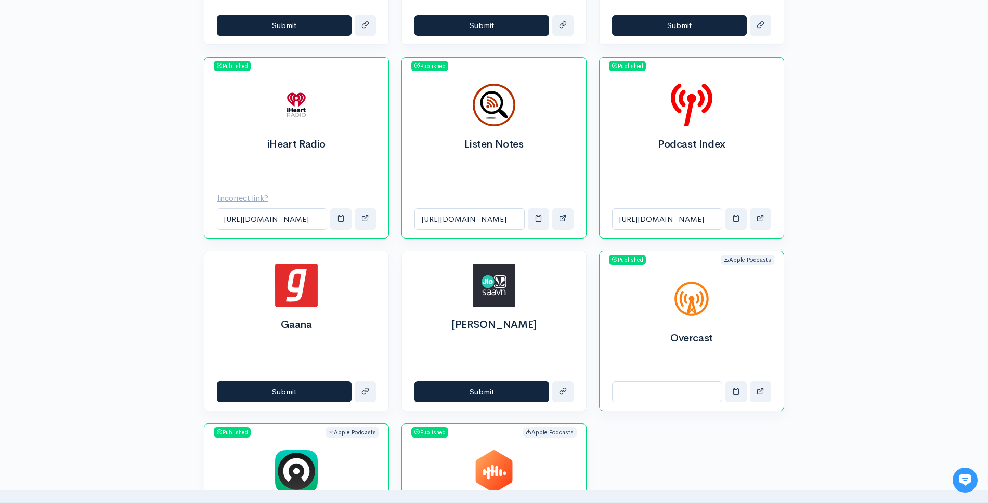
scroll to position [871, 0]
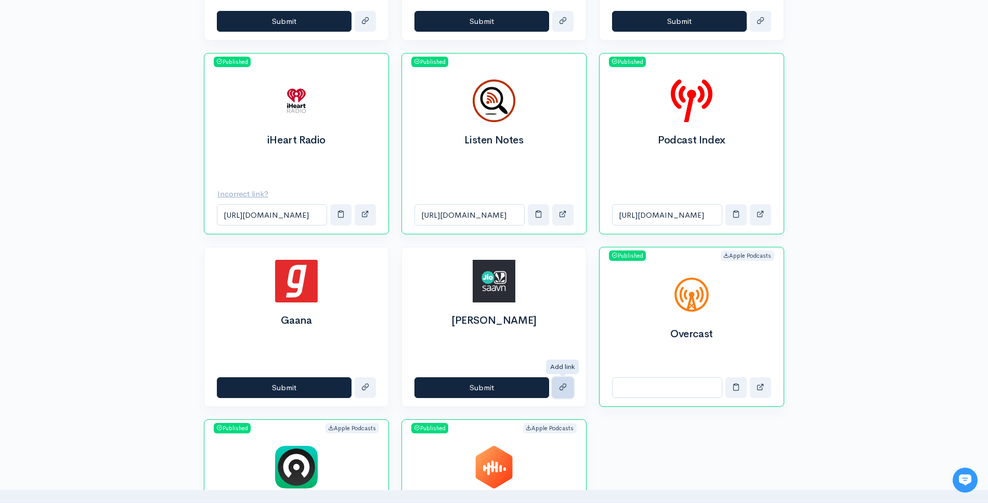
click at [561, 382] on button "submit" at bounding box center [562, 387] width 21 height 21
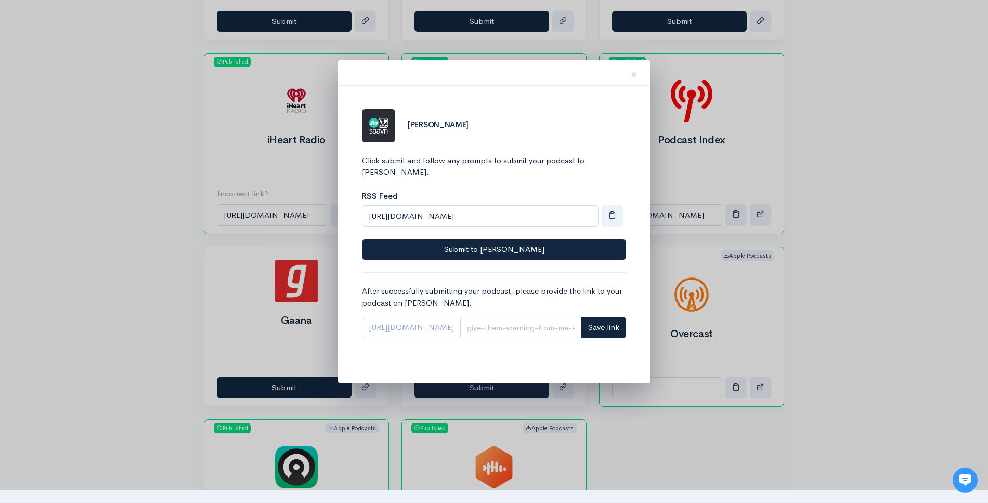
click at [667, 442] on div at bounding box center [494, 251] width 988 height 503
drag, startPoint x: 727, startPoint y: 82, endPoint x: 728, endPoint y: 24, distance: 57.7
click at [727, 25] on div at bounding box center [494, 251] width 988 height 503
click at [317, 322] on div at bounding box center [494, 251] width 988 height 503
click at [639, 76] on button "×" at bounding box center [633, 73] width 31 height 33
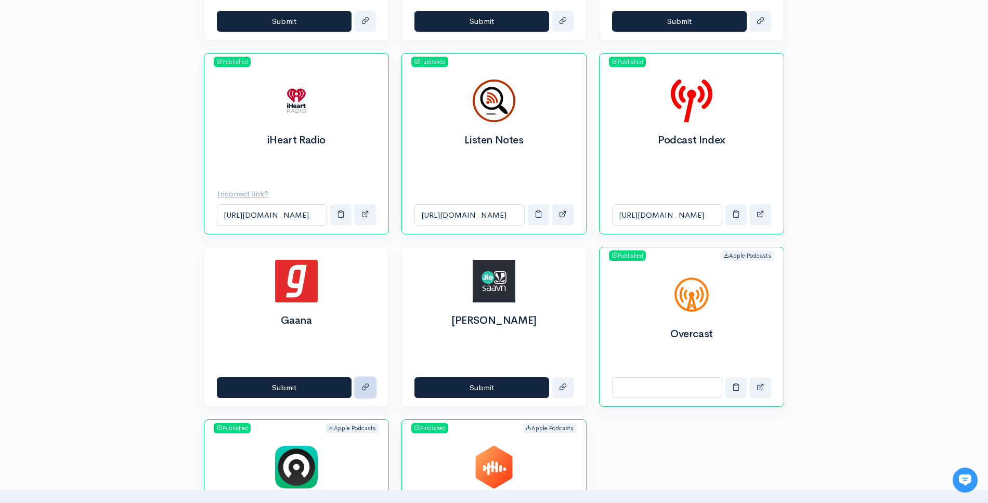
click at [367, 386] on span "submit" at bounding box center [365, 387] width 8 height 8
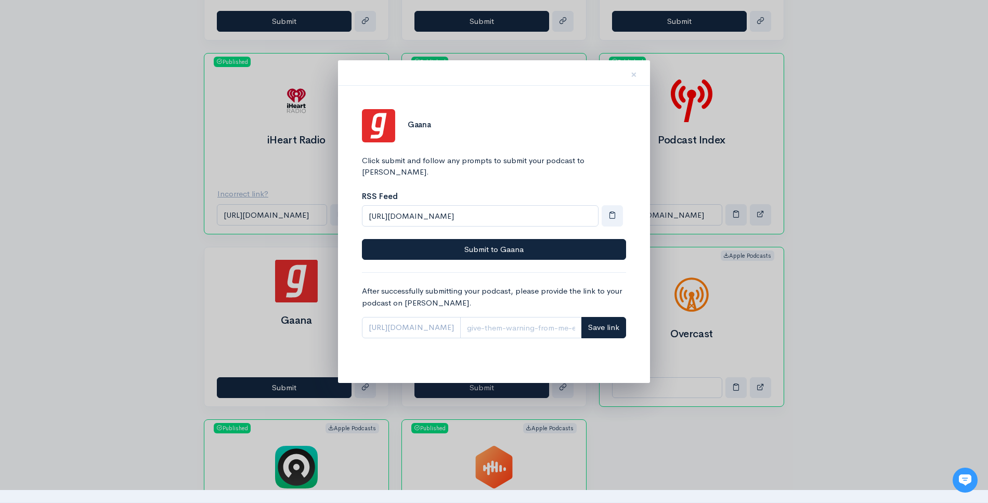
click at [405, 321] on span "https://gaana.com/season/" at bounding box center [411, 327] width 99 height 21
click at [491, 317] on input "Link" at bounding box center [521, 327] width 122 height 21
paste input "[URL][DOMAIN_NAME]"
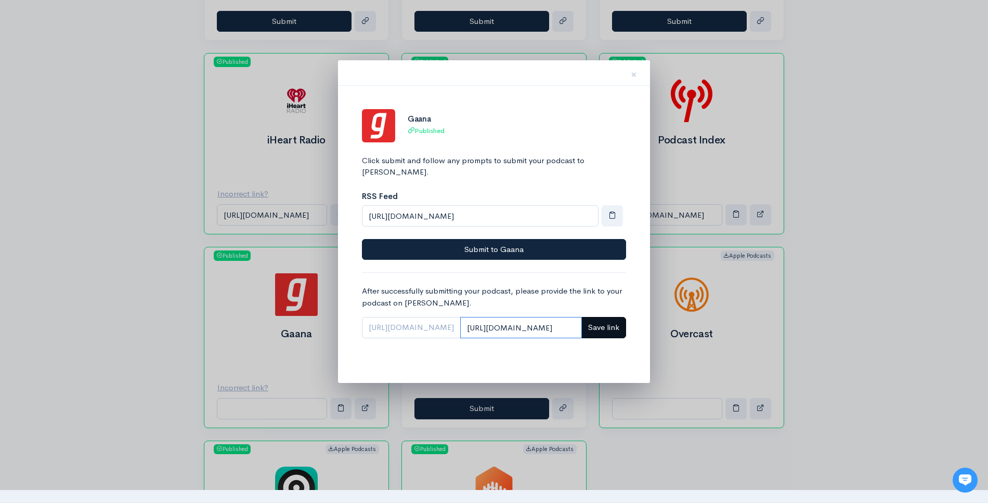
type input "[URL][DOMAIN_NAME]"
click at [598, 322] on span "Save link" at bounding box center [603, 327] width 31 height 10
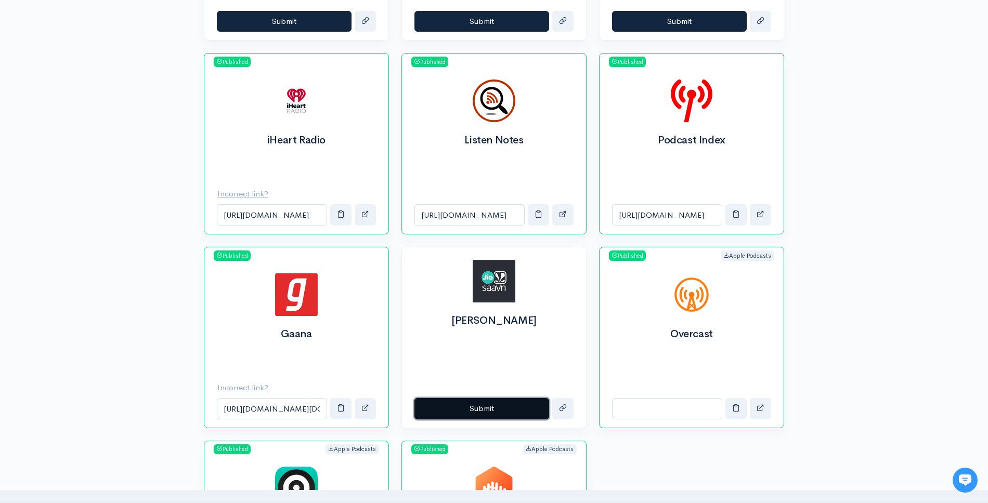
click at [504, 400] on button "Submit" at bounding box center [481, 408] width 135 height 21
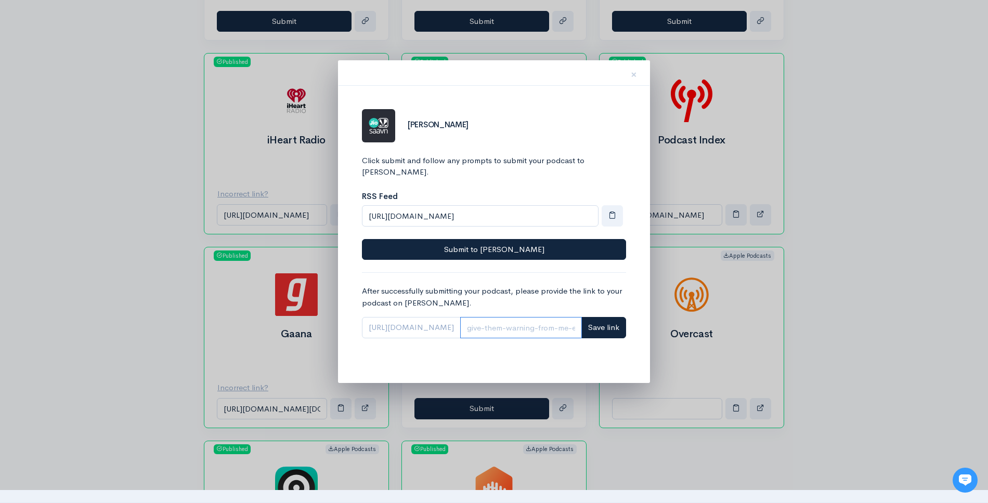
click at [537, 324] on input "Link" at bounding box center [521, 327] width 122 height 21
click at [543, 318] on input "Link" at bounding box center [521, 327] width 122 height 21
paste input "[URL][DOMAIN_NAME]"
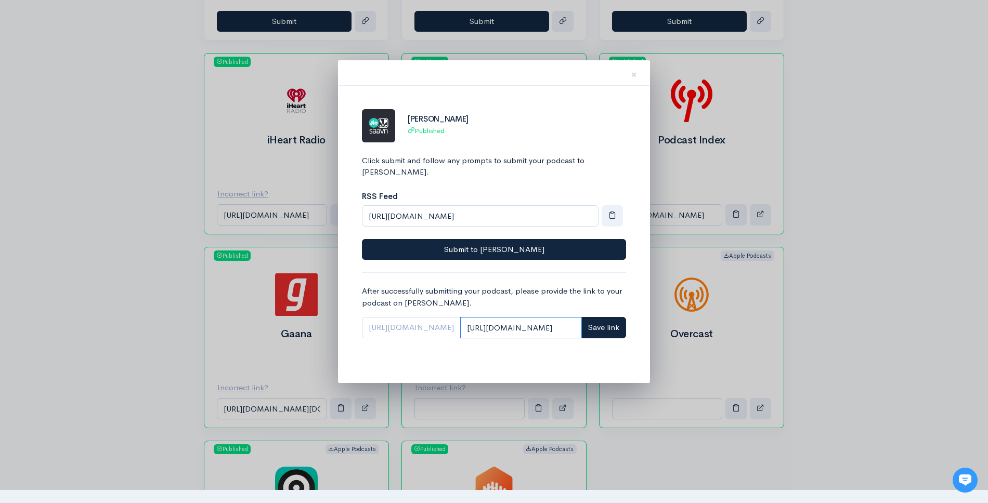
scroll to position [0, 78]
type input "[URL][DOMAIN_NAME]"
click at [589, 322] on span "Save link" at bounding box center [603, 327] width 31 height 10
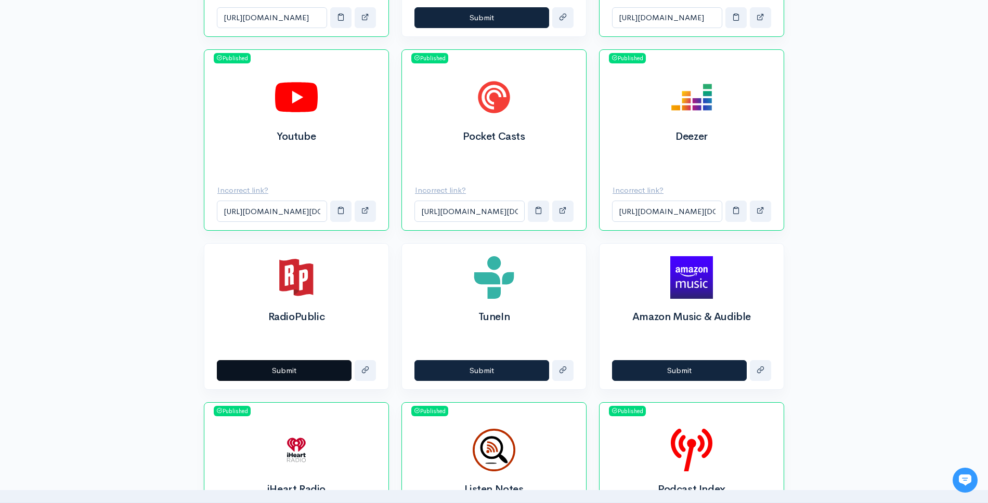
scroll to position [538, 0]
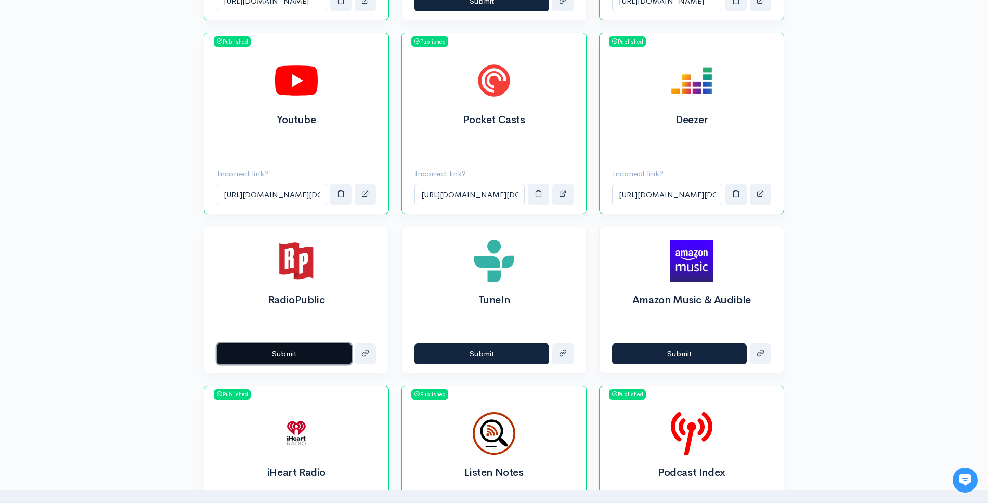
click at [294, 358] on button "Submit" at bounding box center [284, 354] width 135 height 21
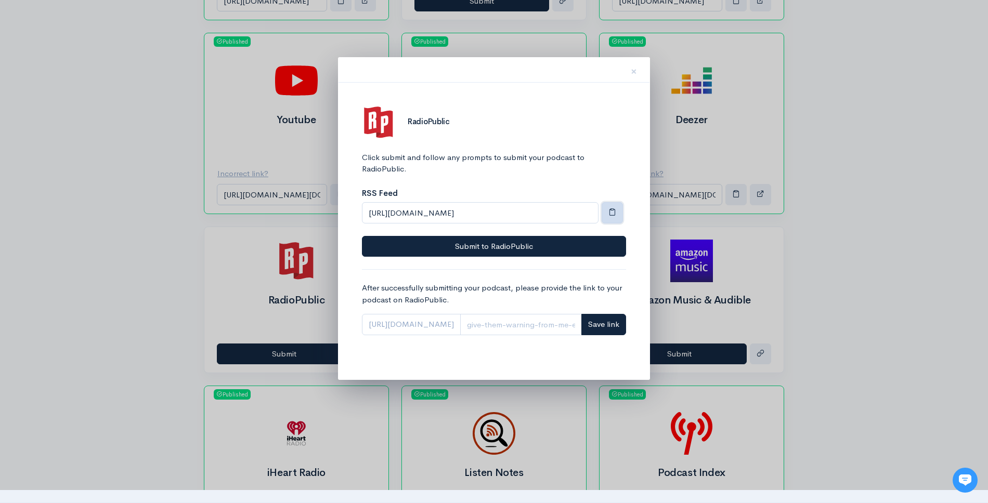
click at [607, 209] on button "button" at bounding box center [611, 212] width 21 height 21
click at [642, 71] on button "×" at bounding box center [633, 70] width 31 height 33
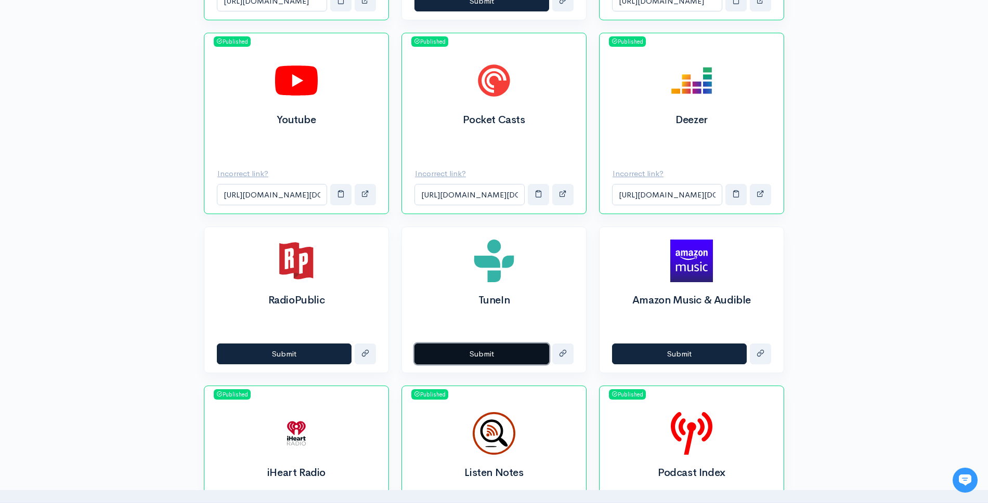
click at [515, 353] on button "Submit" at bounding box center [481, 354] width 135 height 21
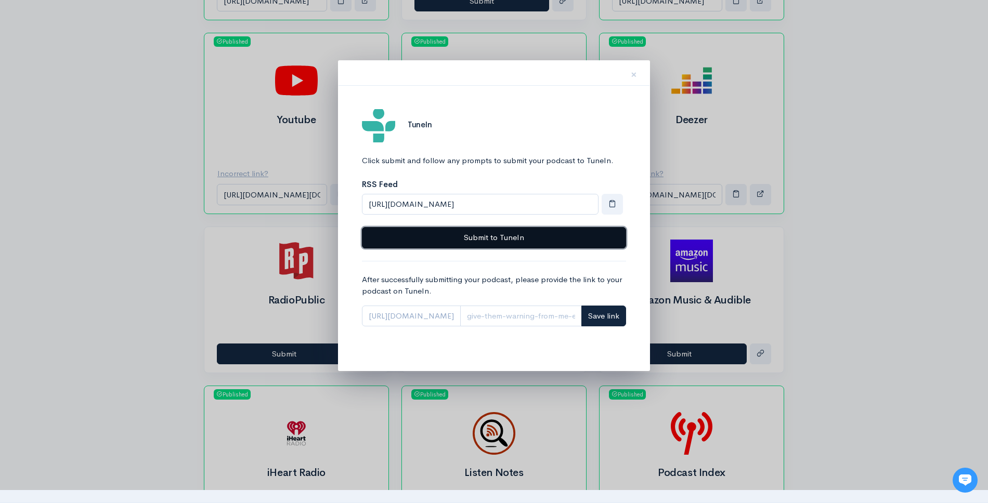
click at [558, 243] on button "Submit to TuneIn" at bounding box center [494, 237] width 264 height 21
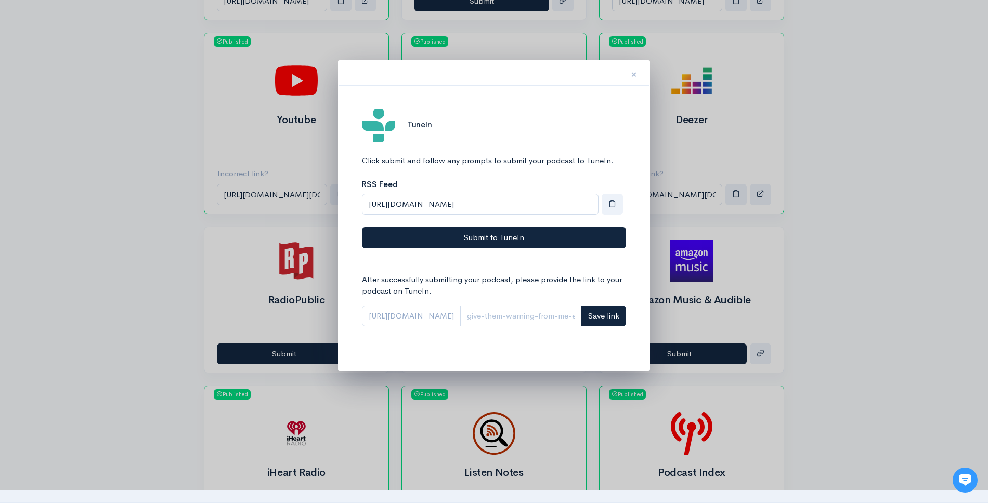
click at [635, 78] on span "×" at bounding box center [633, 74] width 6 height 15
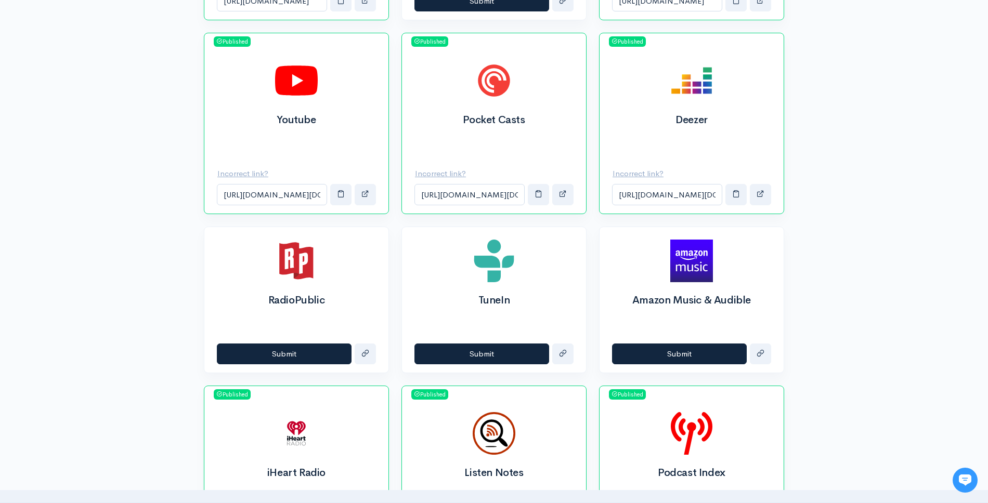
click at [690, 341] on div "Submit" at bounding box center [691, 354] width 184 height 38
click at [689, 353] on button "Submit" at bounding box center [679, 354] width 135 height 21
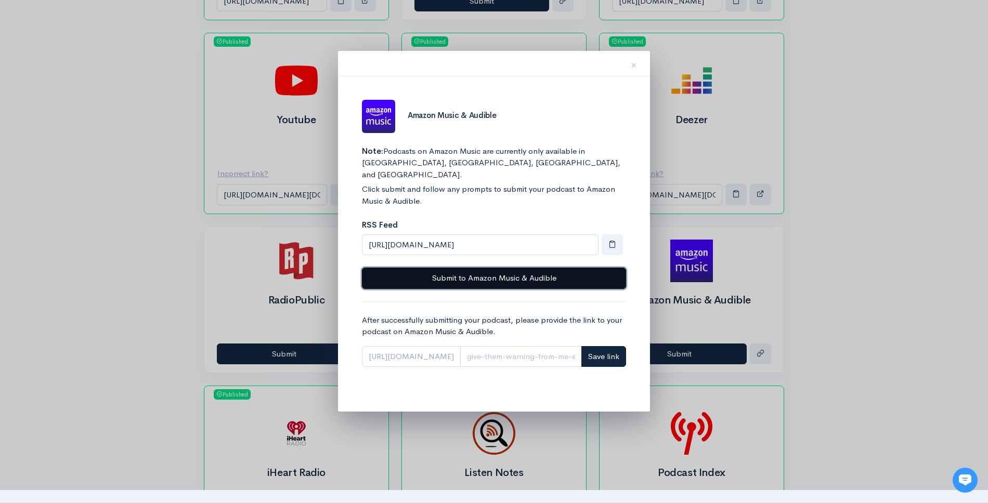
click at [595, 268] on button "Submit to Amazon Music & Audible" at bounding box center [494, 278] width 264 height 21
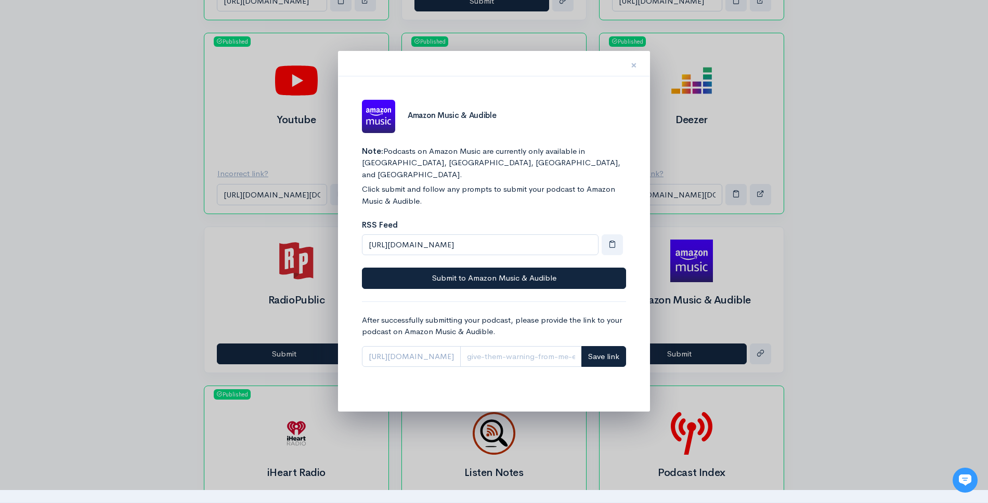
click at [638, 63] on button "×" at bounding box center [633, 63] width 31 height 33
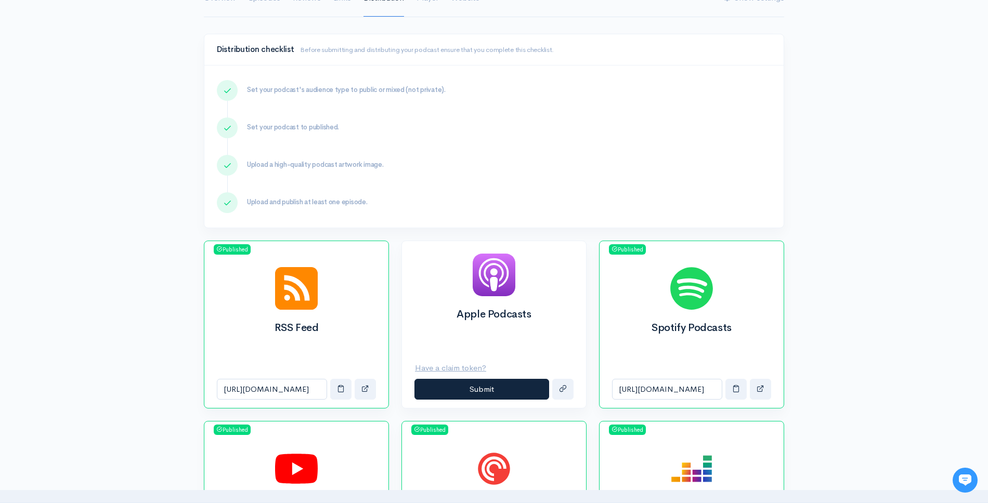
scroll to position [155, 0]
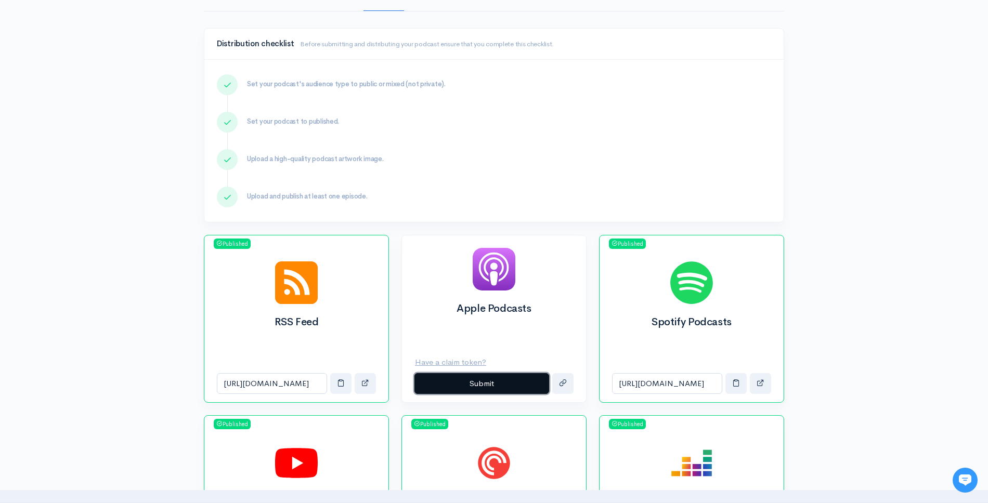
click at [533, 378] on button "Submit" at bounding box center [481, 383] width 135 height 21
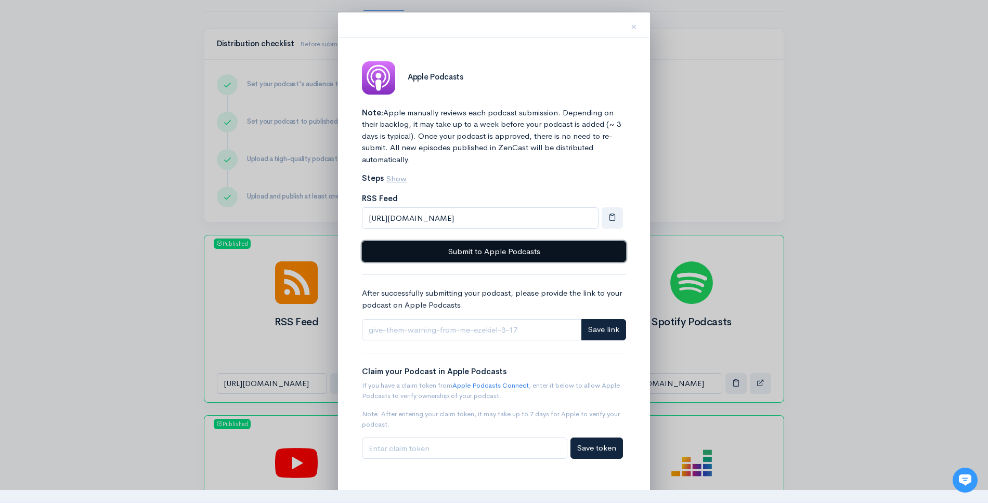
click at [573, 253] on button "Submit to Apple Podcasts" at bounding box center [494, 251] width 264 height 21
